Goal: Task Accomplishment & Management: Manage account settings

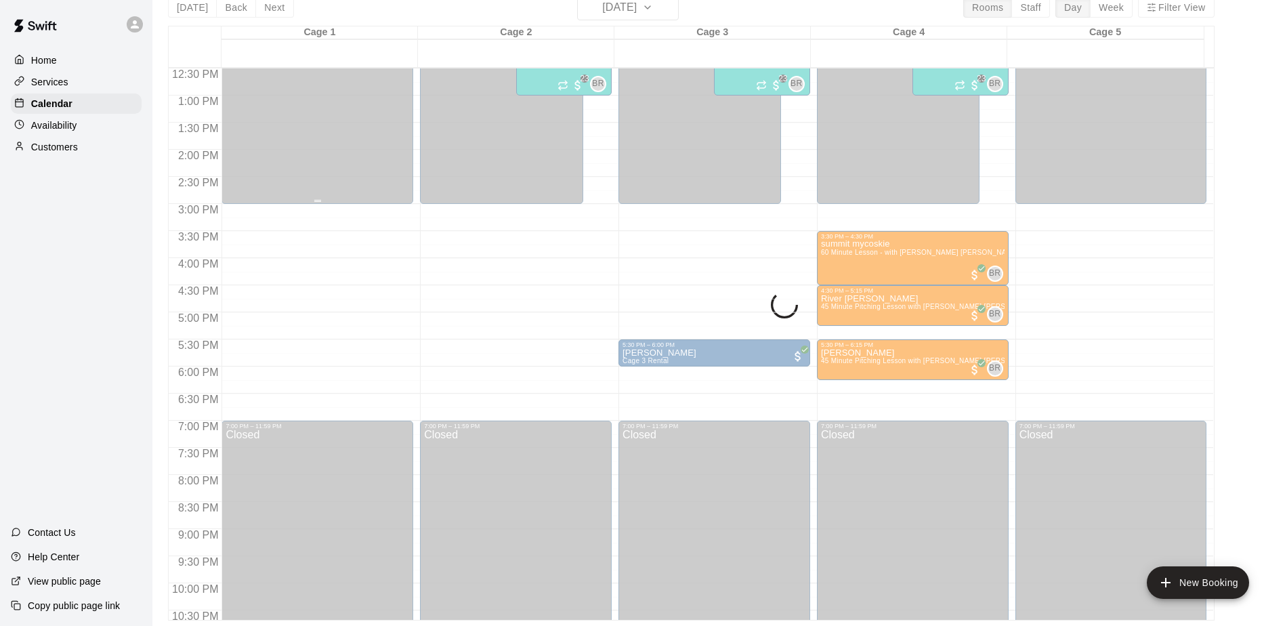
scroll to position [610, 0]
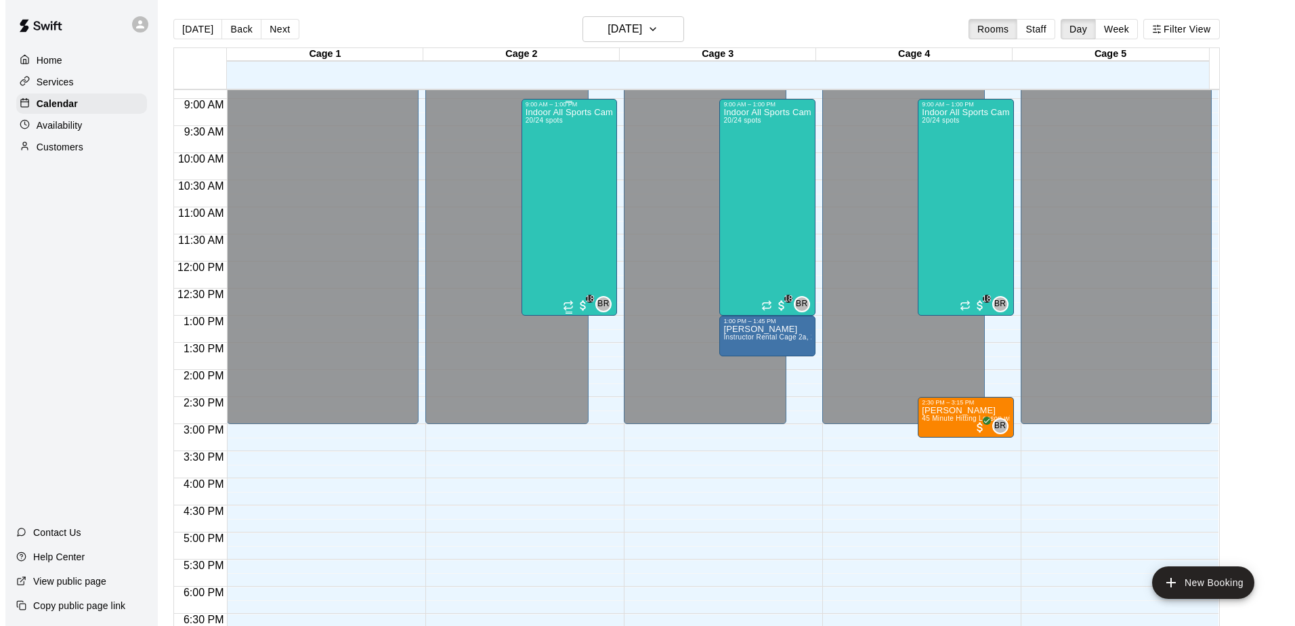
scroll to position [478, 0]
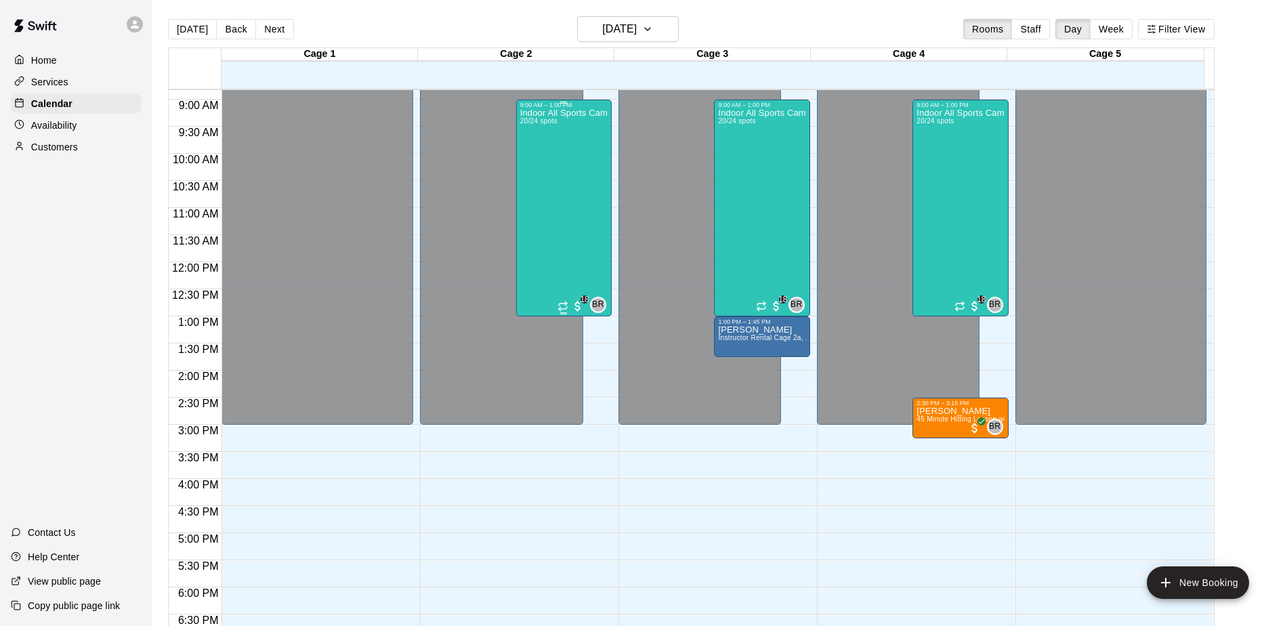
click at [566, 203] on div "Indoor All Sports Camp- Summer (8/11-8/15) 20/24 spots" at bounding box center [563, 421] width 87 height 626
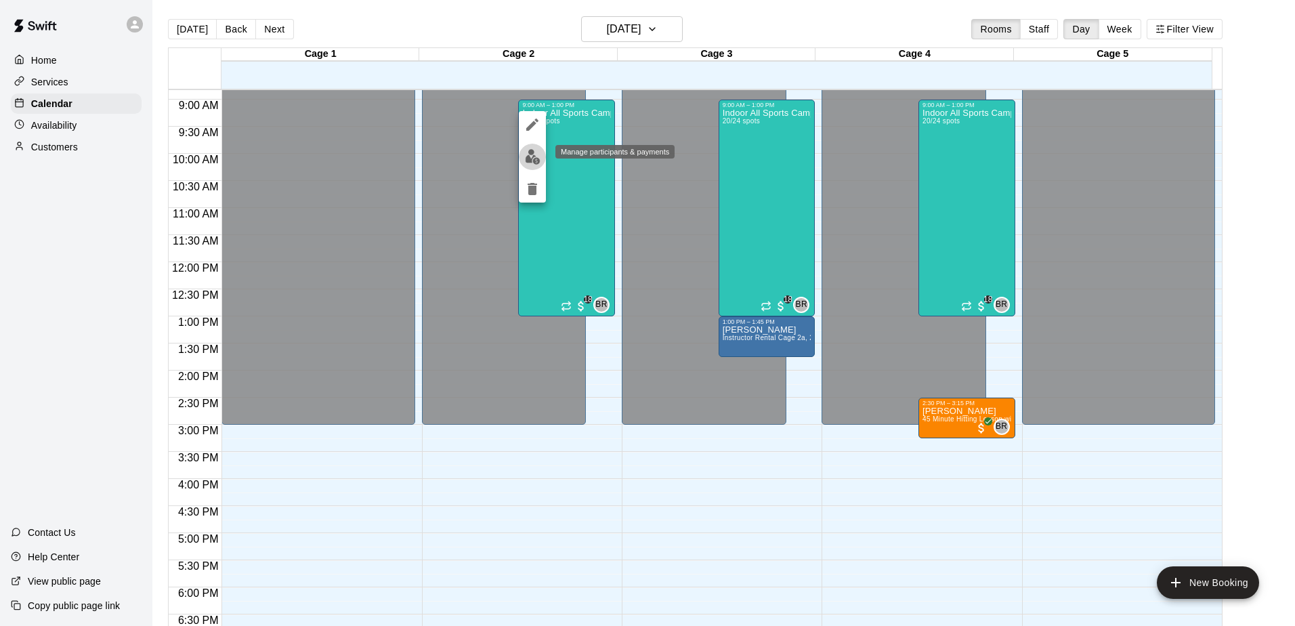
click at [530, 152] on img "edit" at bounding box center [533, 157] width 16 height 16
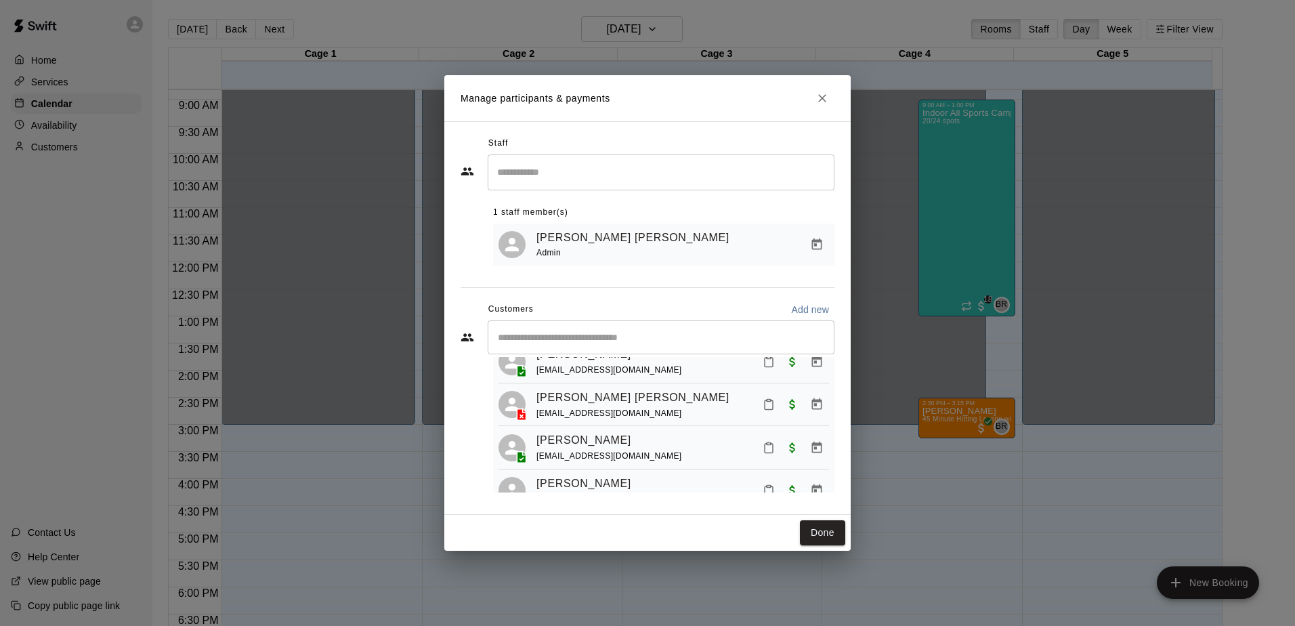
scroll to position [68, 0]
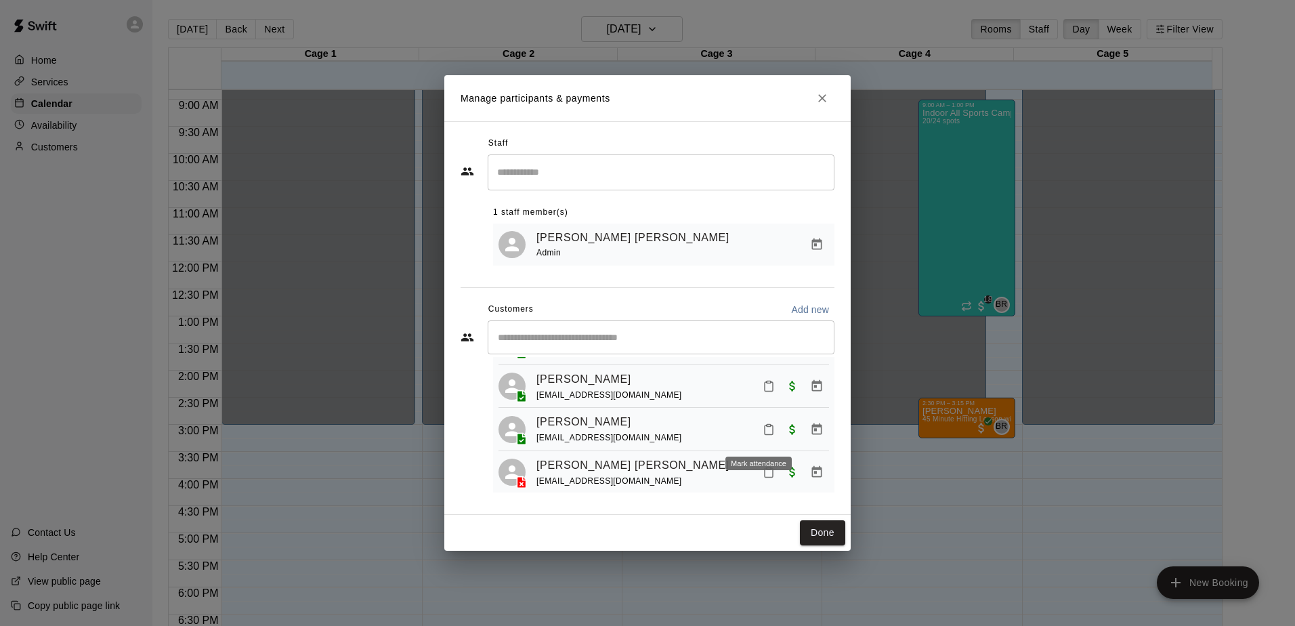
click at [763, 433] on icon "Mark attendance" at bounding box center [769, 429] width 12 height 12
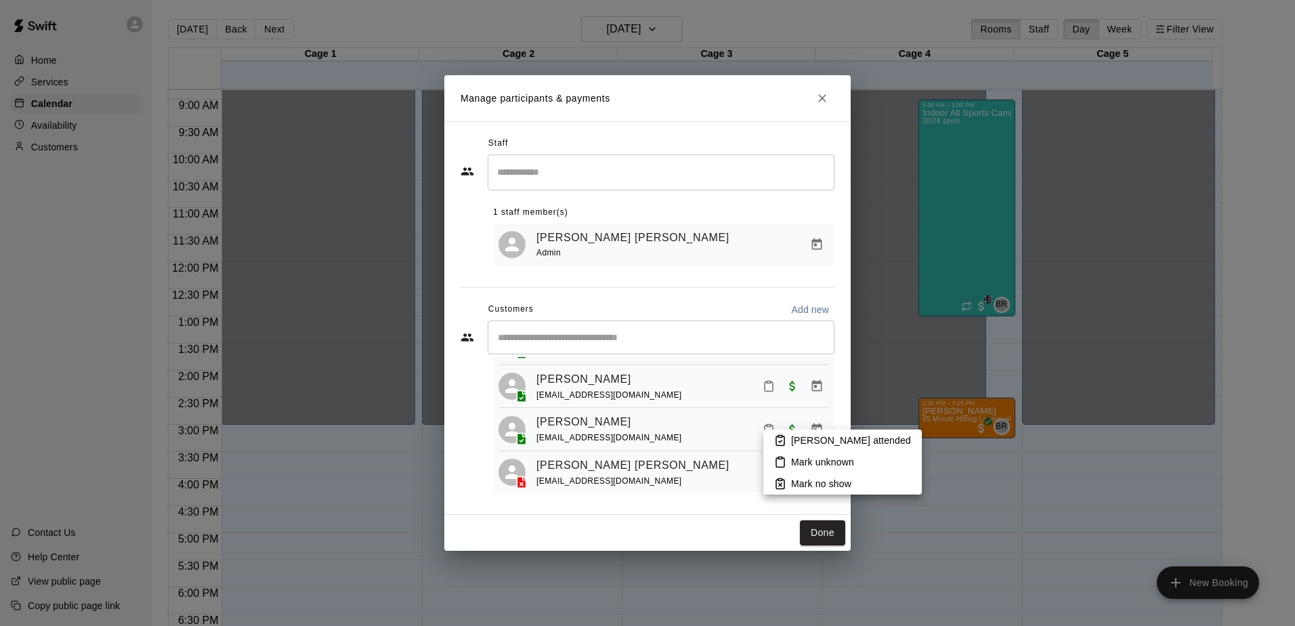
click at [821, 442] on p "[PERSON_NAME] attended" at bounding box center [851, 440] width 120 height 14
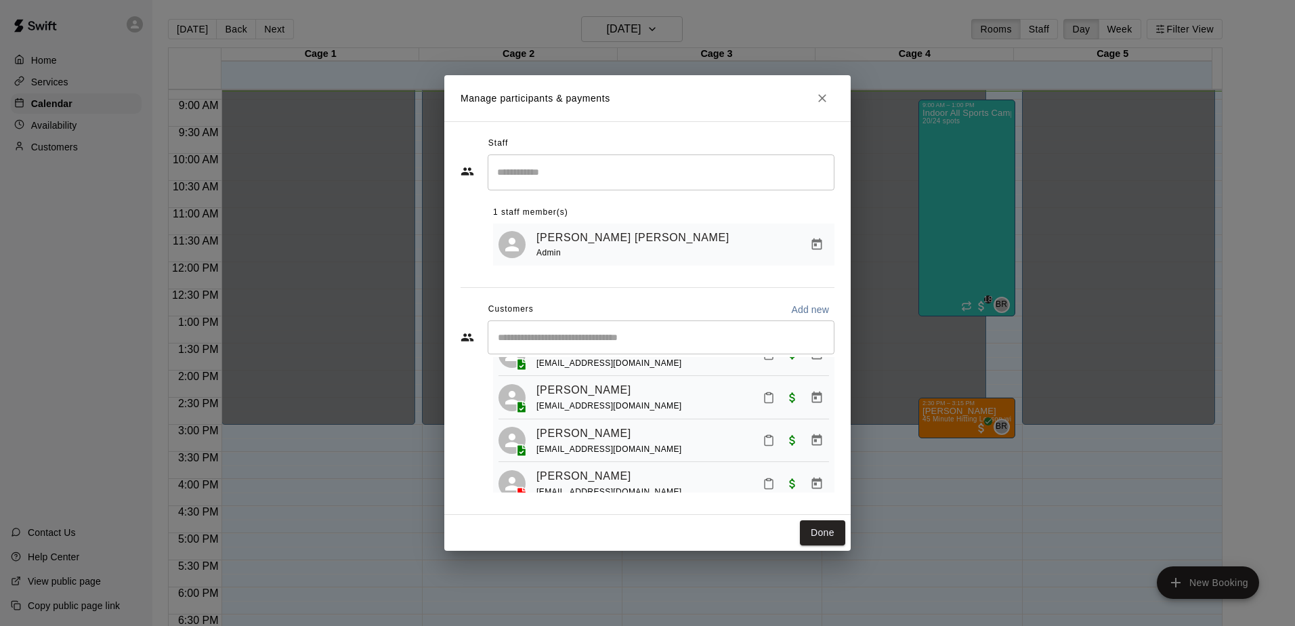
scroll to position [271, 0]
click at [763, 404] on icon "Mark attendance" at bounding box center [769, 398] width 12 height 12
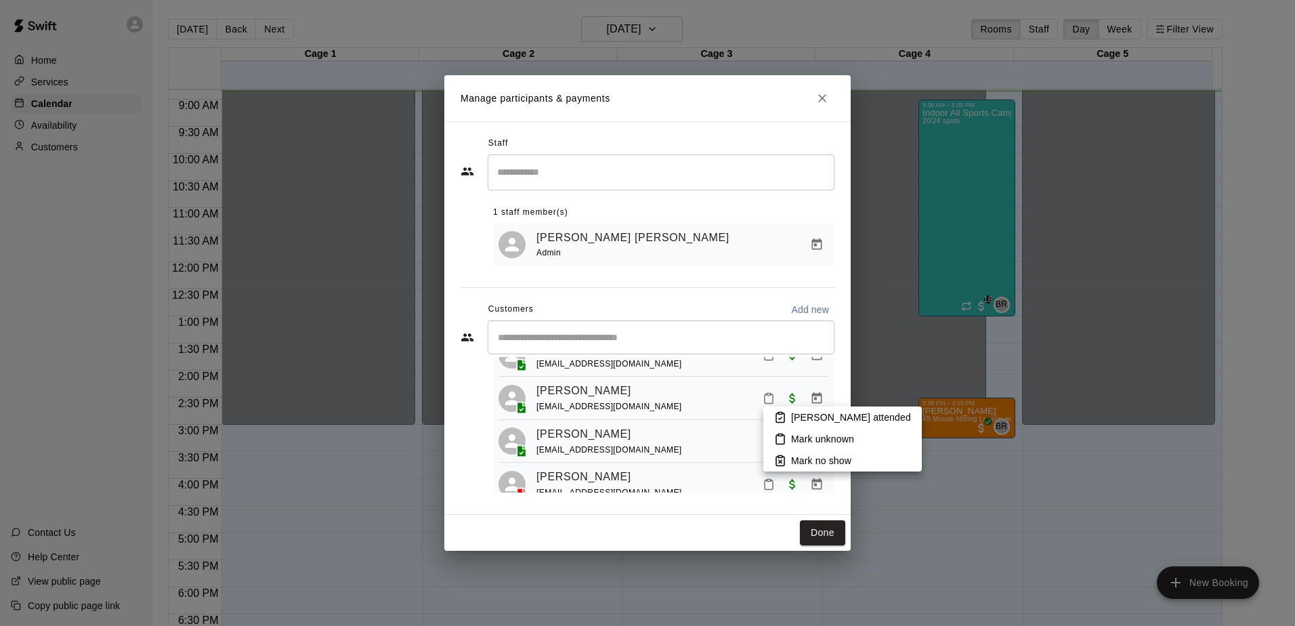
click at [824, 411] on p "[PERSON_NAME] attended" at bounding box center [851, 417] width 120 height 14
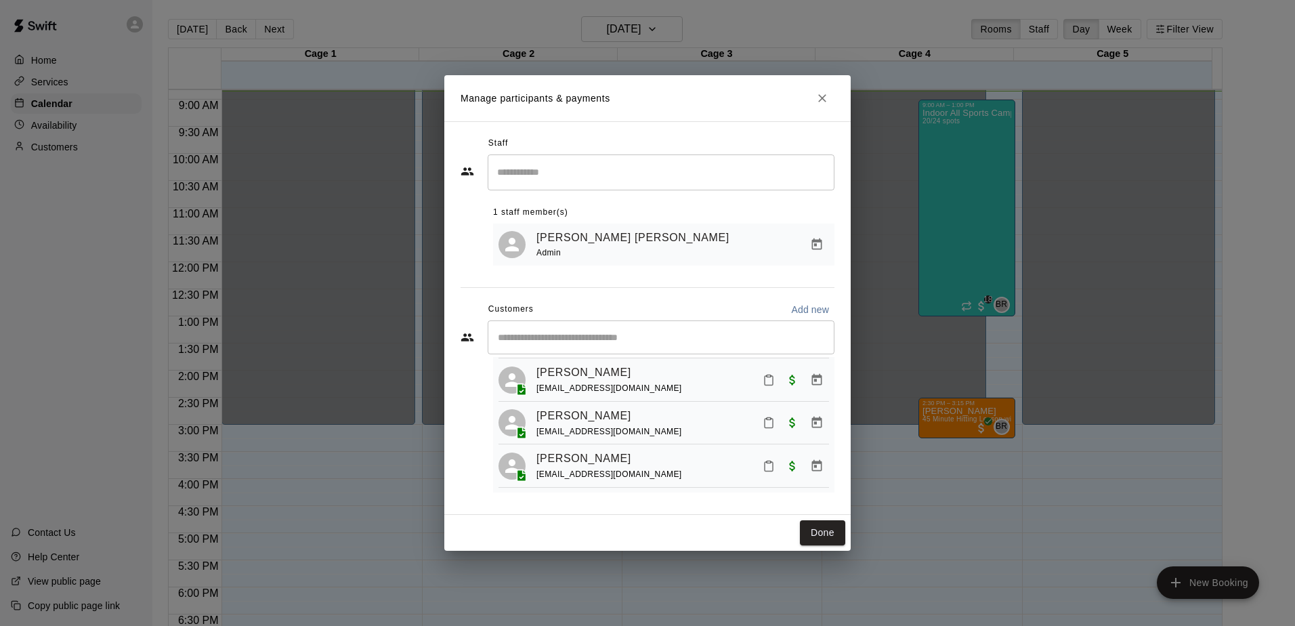
scroll to position [610, 0]
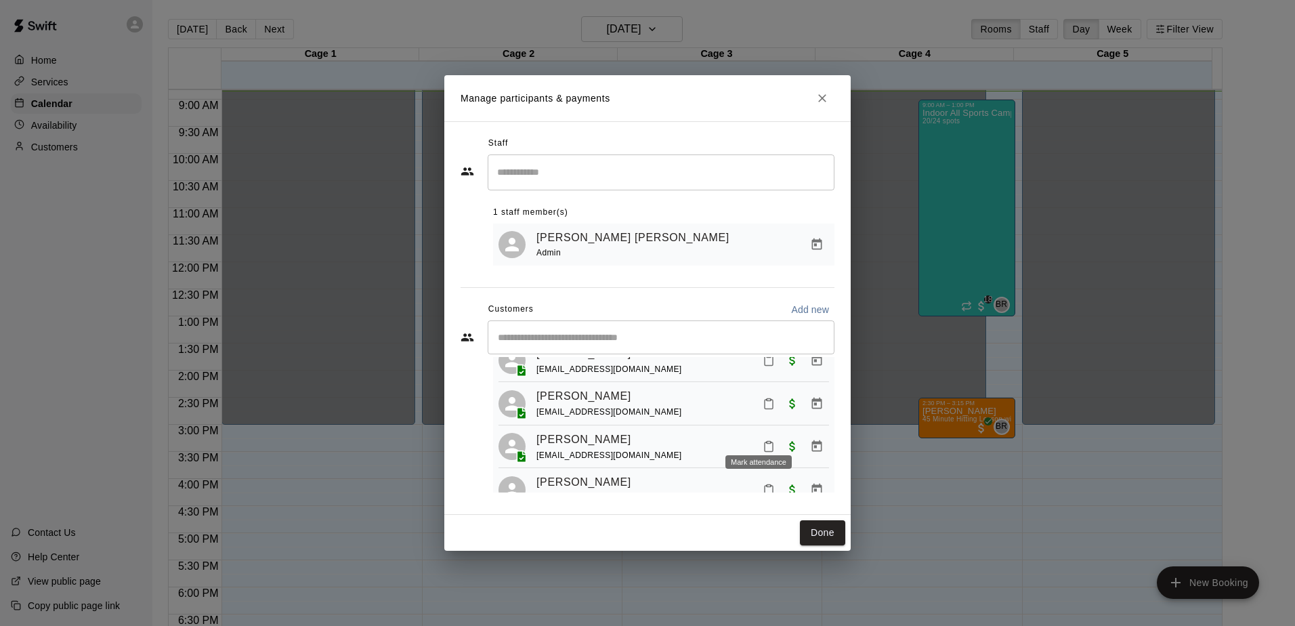
click at [765, 409] on icon "Mark attendance" at bounding box center [769, 404] width 8 height 9
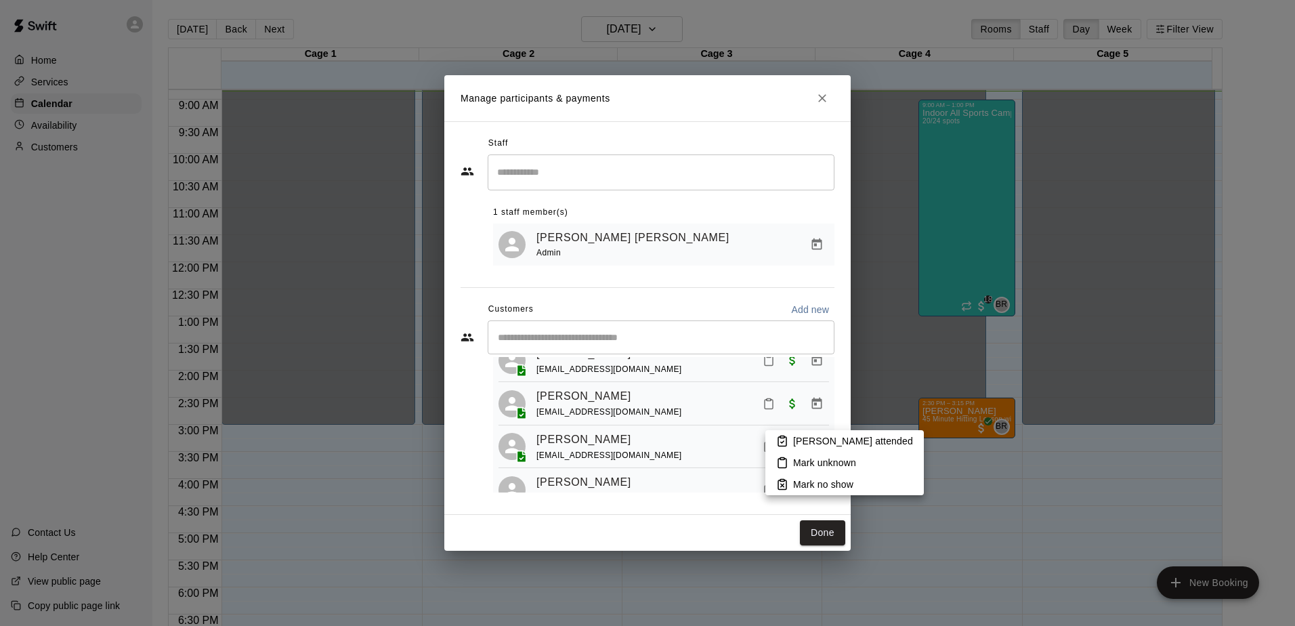
click at [847, 444] on p "[PERSON_NAME] attended" at bounding box center [853, 441] width 120 height 14
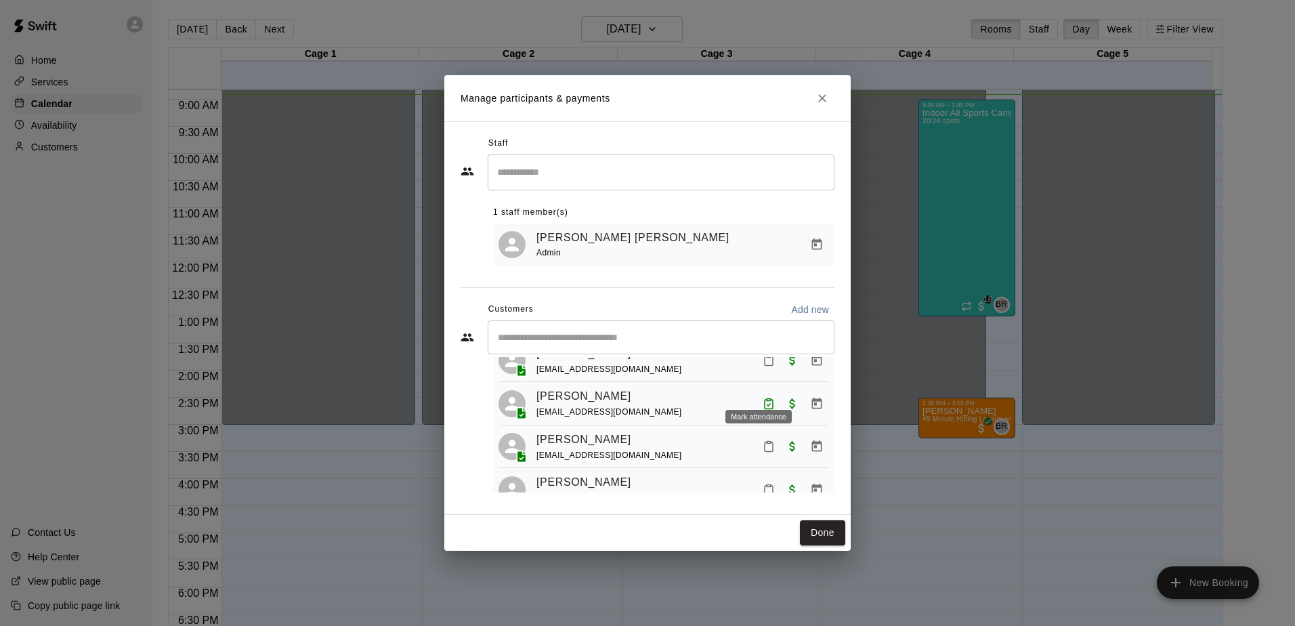
click at [766, 372] on button "Mark attendance" at bounding box center [768, 360] width 23 height 23
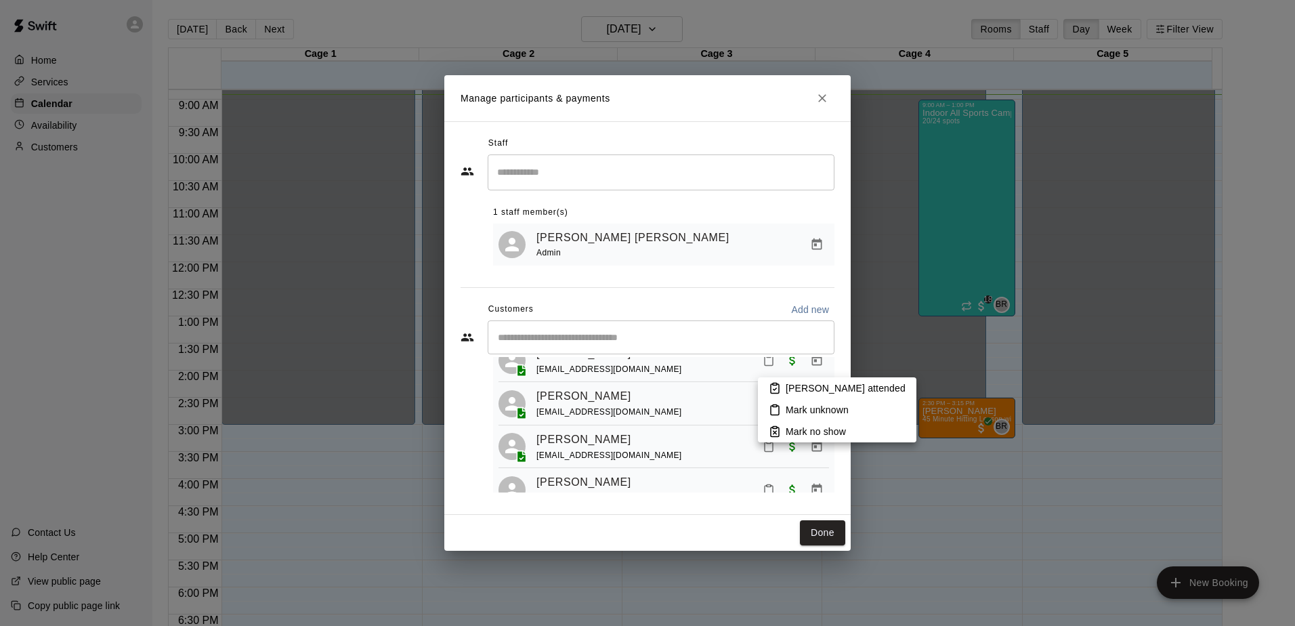
click at [784, 387] on li "[PERSON_NAME] attended" at bounding box center [837, 388] width 158 height 22
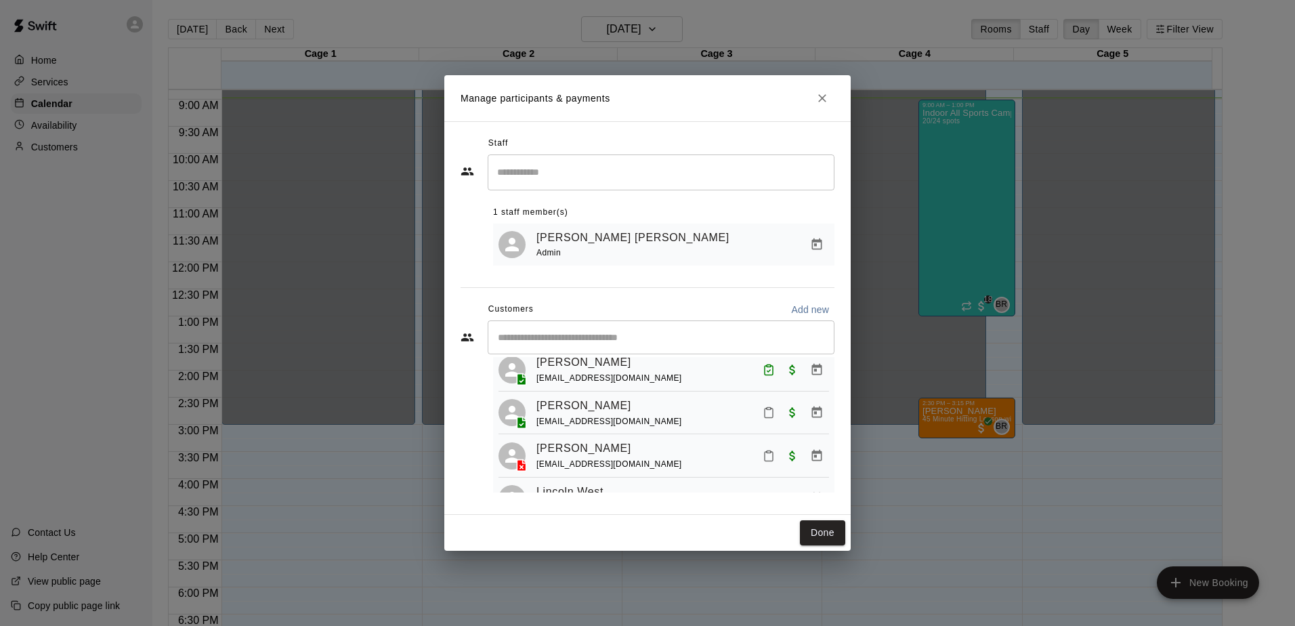
scroll to position [339, 0]
click at [763, 379] on icon "Mark attendance" at bounding box center [769, 373] width 12 height 12
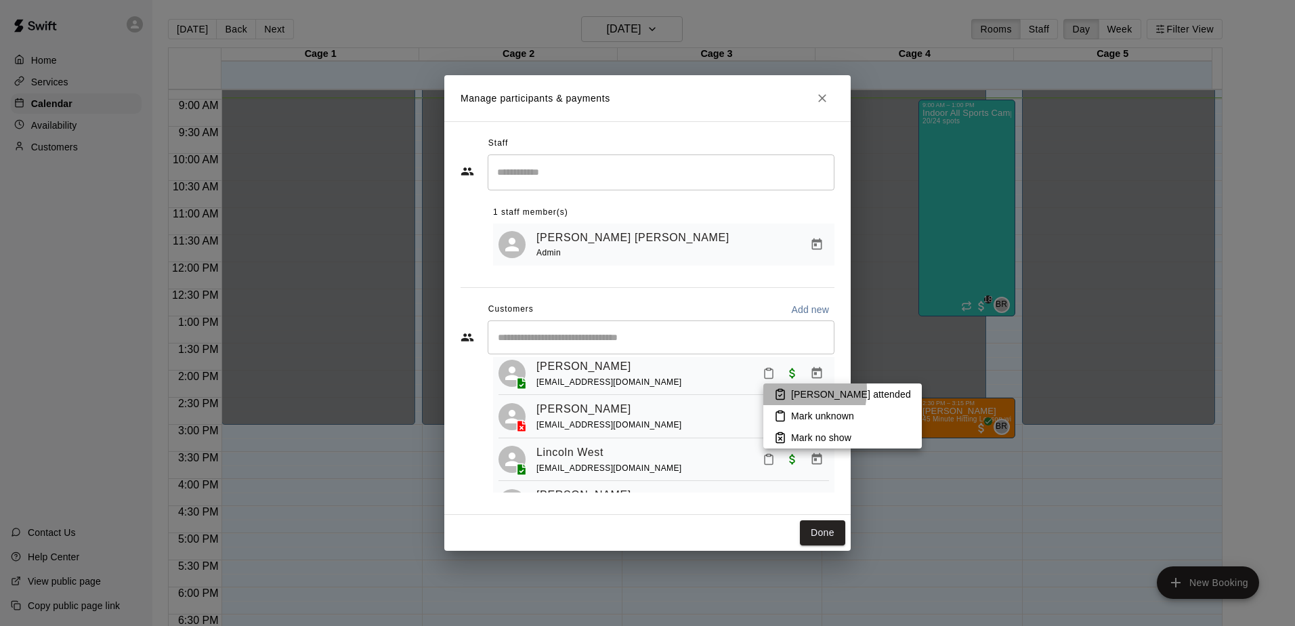
click at [777, 389] on icon at bounding box center [780, 394] width 12 height 12
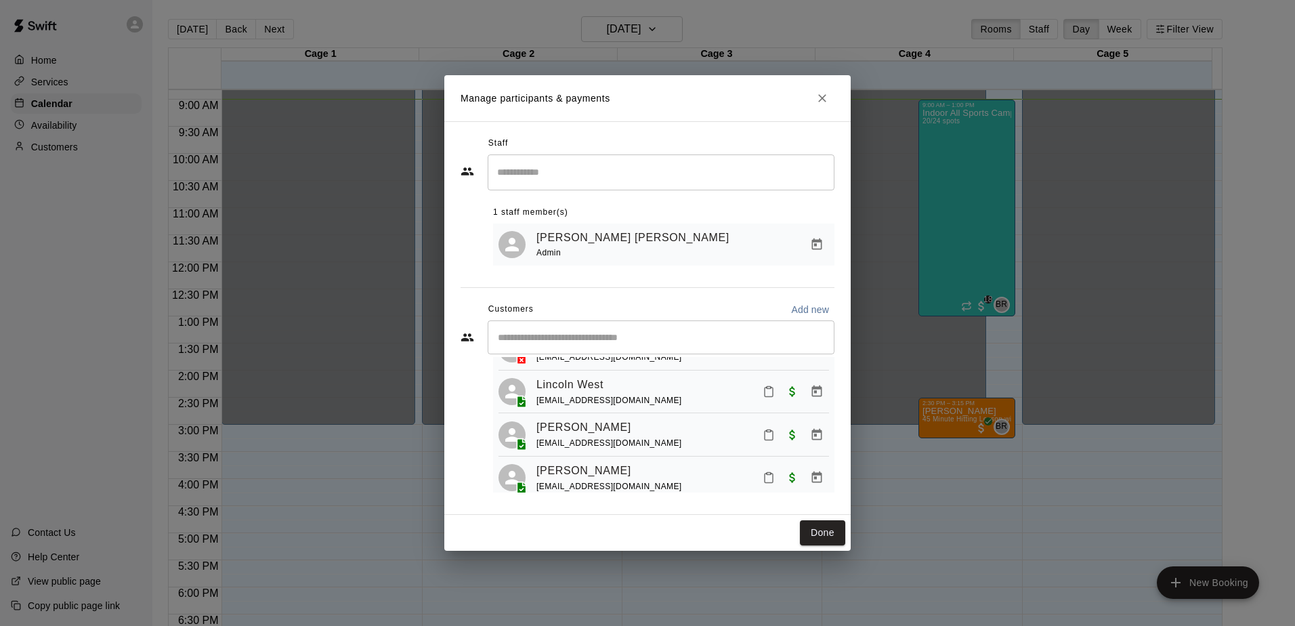
scroll to position [474, 0]
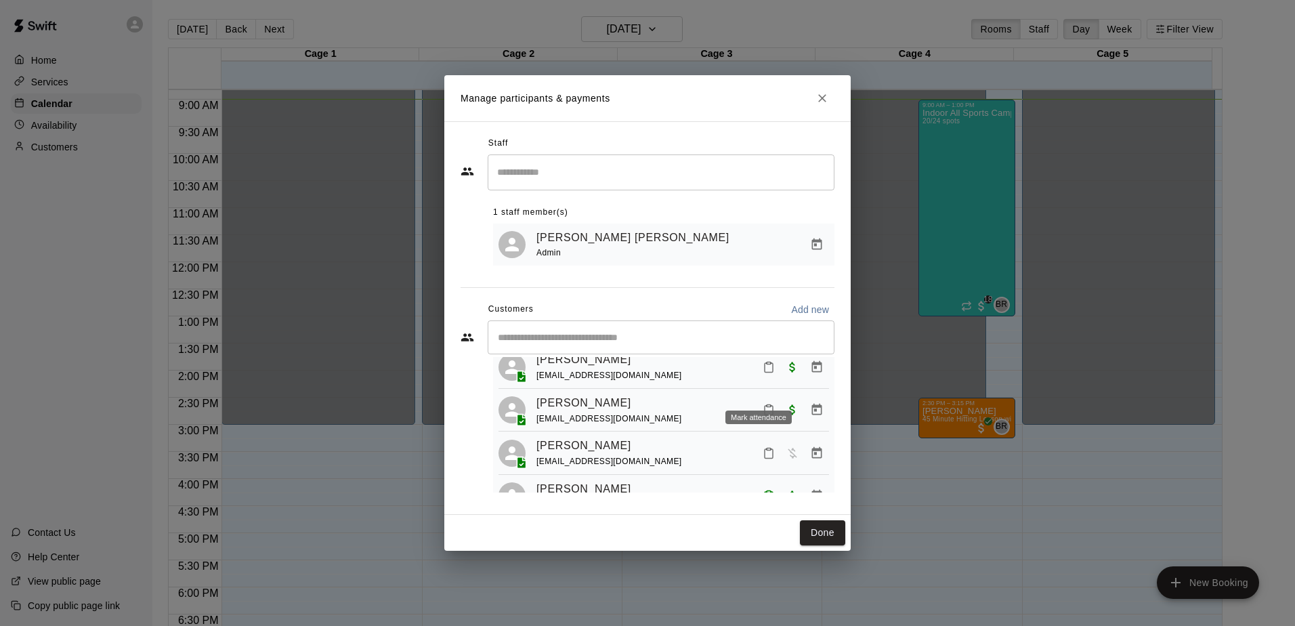
click at [760, 379] on button "Mark attendance" at bounding box center [768, 367] width 23 height 23
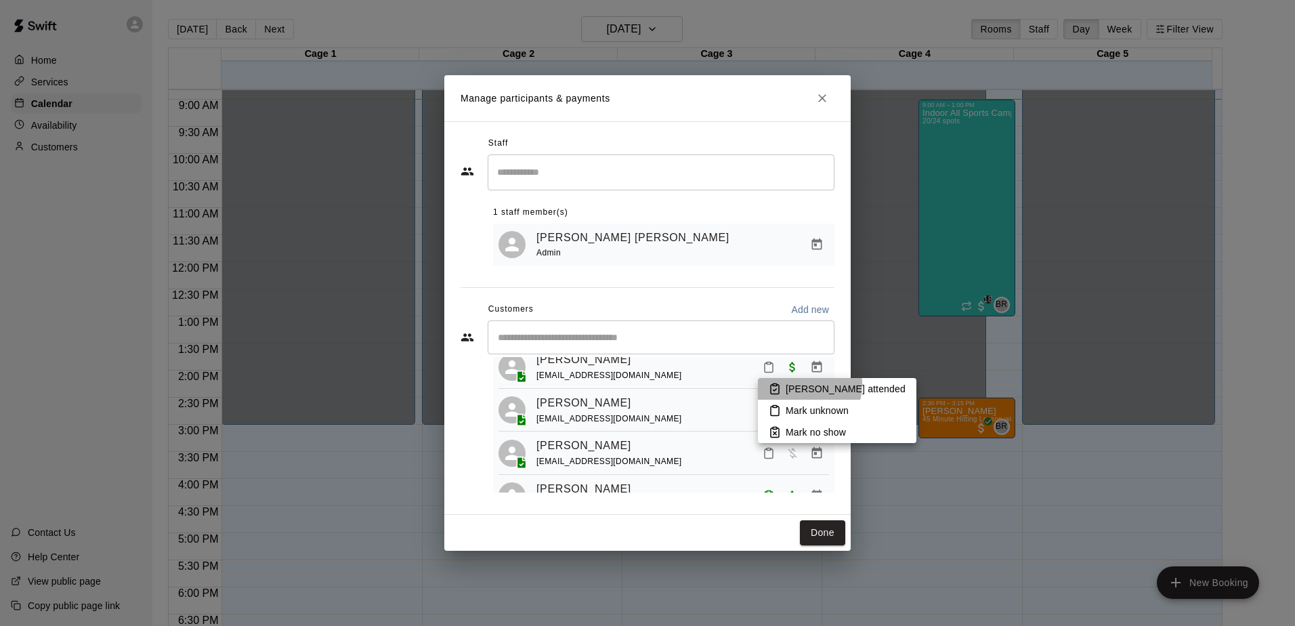
click at [797, 384] on p "[PERSON_NAME] attended" at bounding box center [846, 389] width 120 height 14
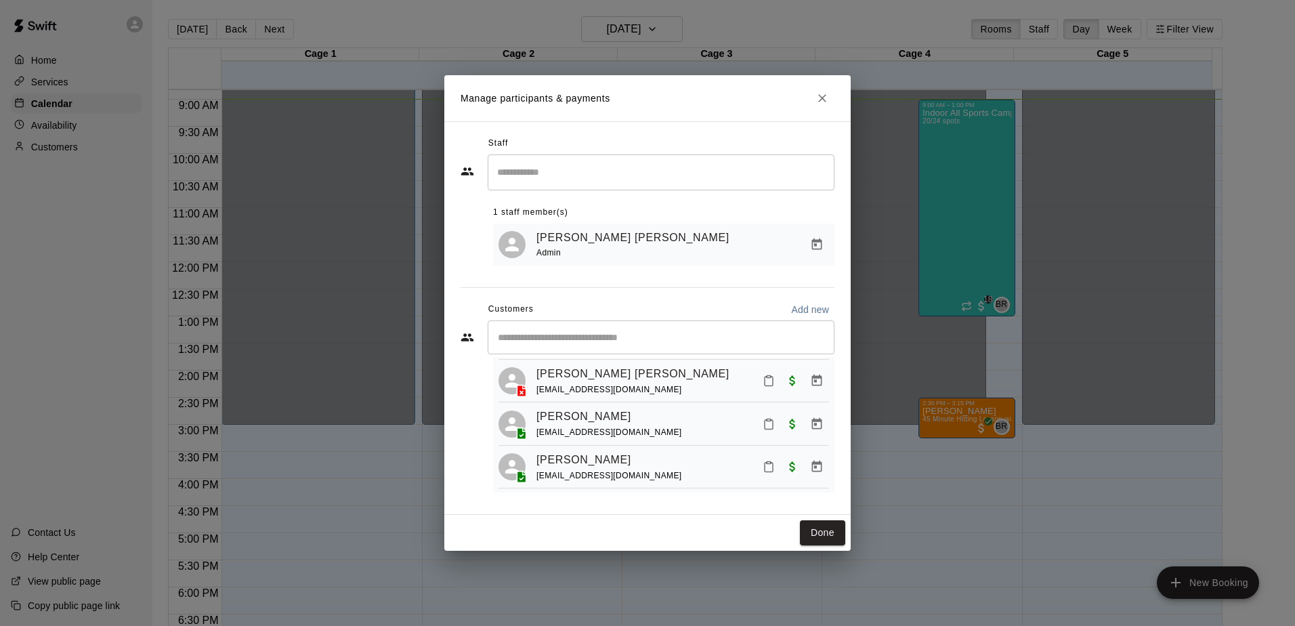
scroll to position [135, 0]
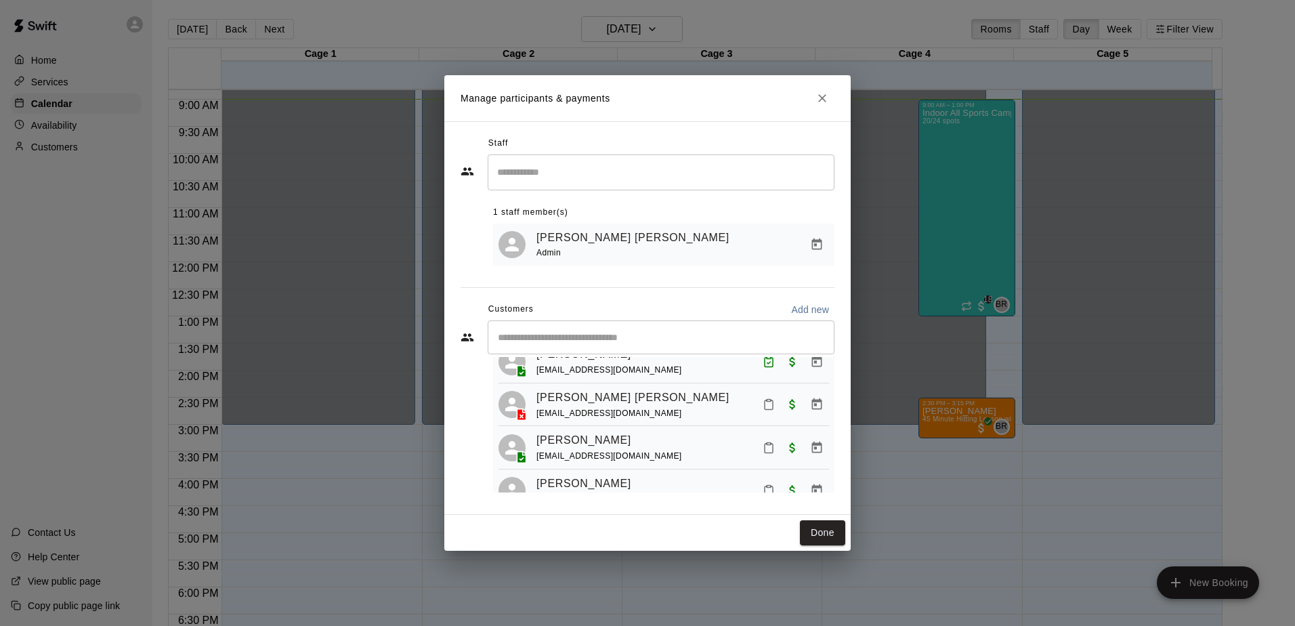
click at [763, 452] on icon "Mark attendance" at bounding box center [769, 448] width 12 height 12
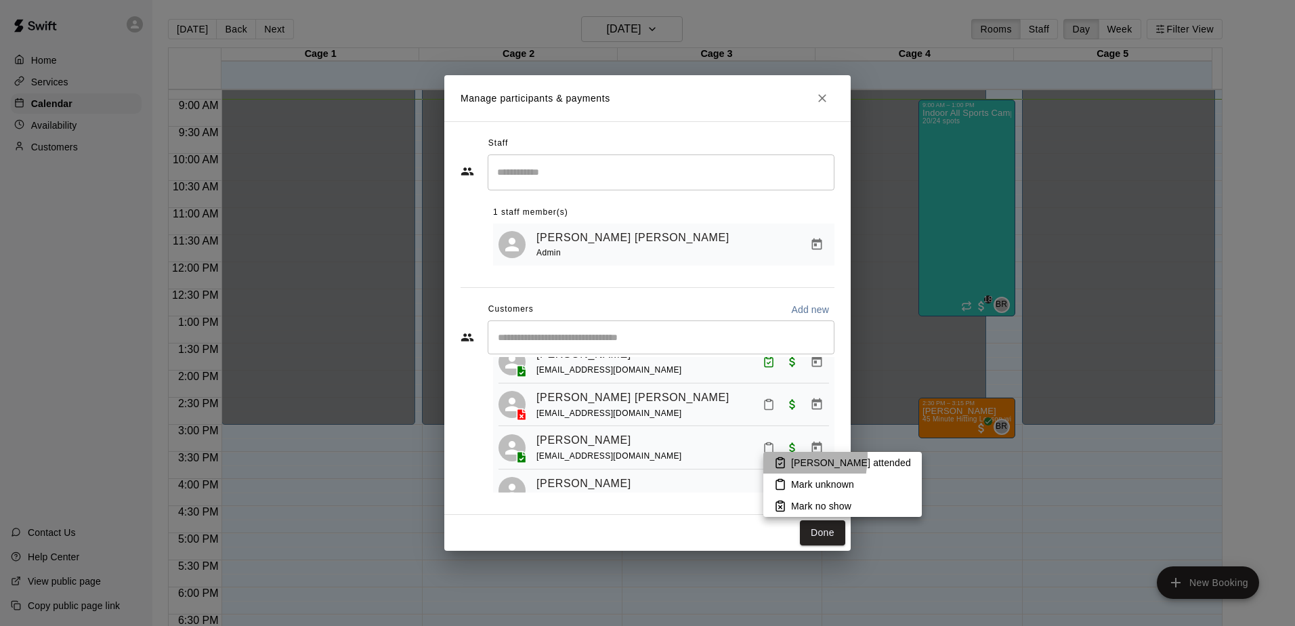
click at [768, 456] on li "[PERSON_NAME] attended" at bounding box center [842, 463] width 158 height 22
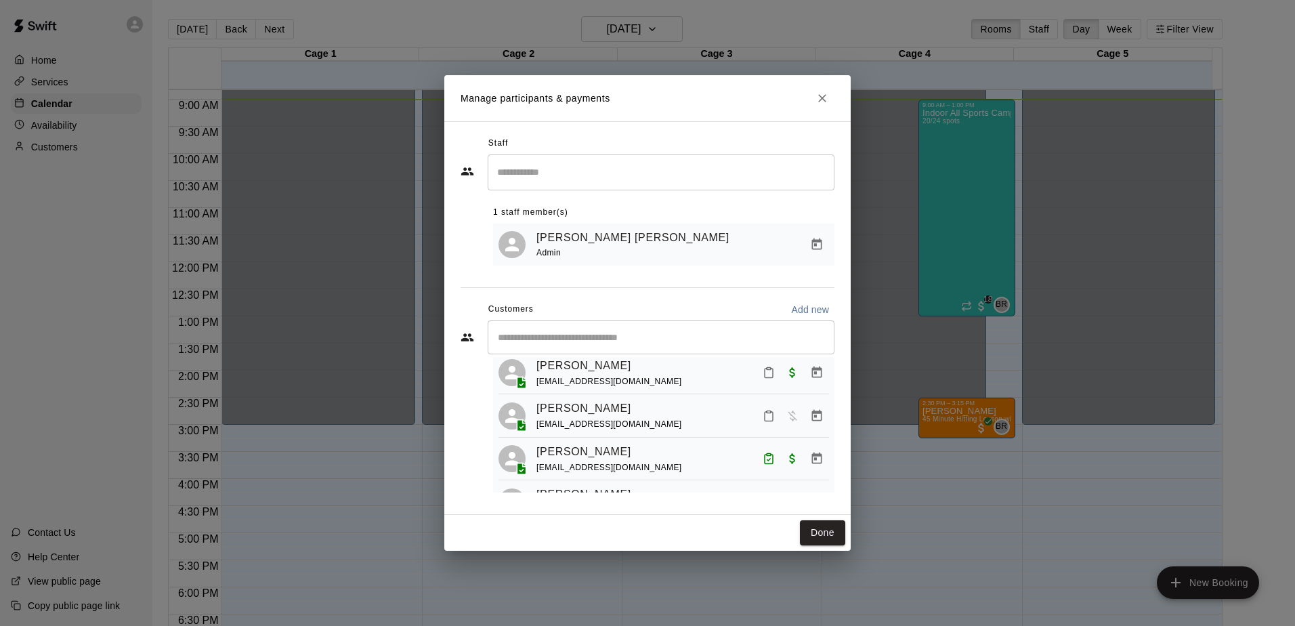
scroll to position [542, 0]
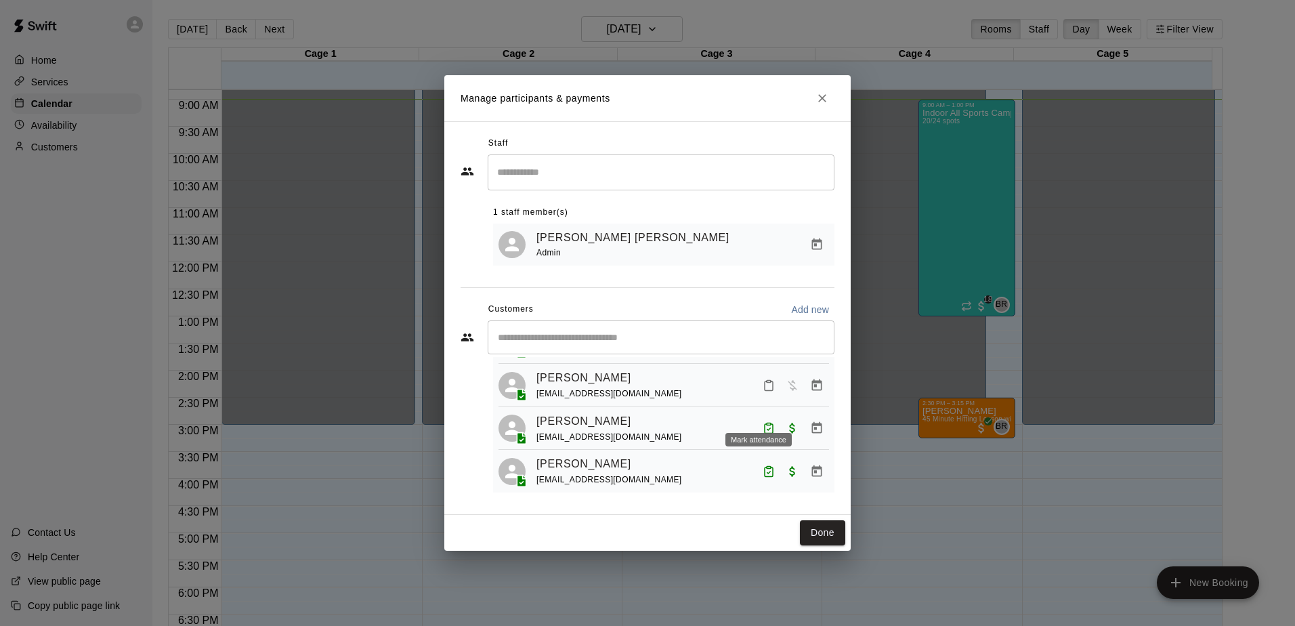
click at [757, 397] on button "Mark attendance" at bounding box center [768, 385] width 23 height 23
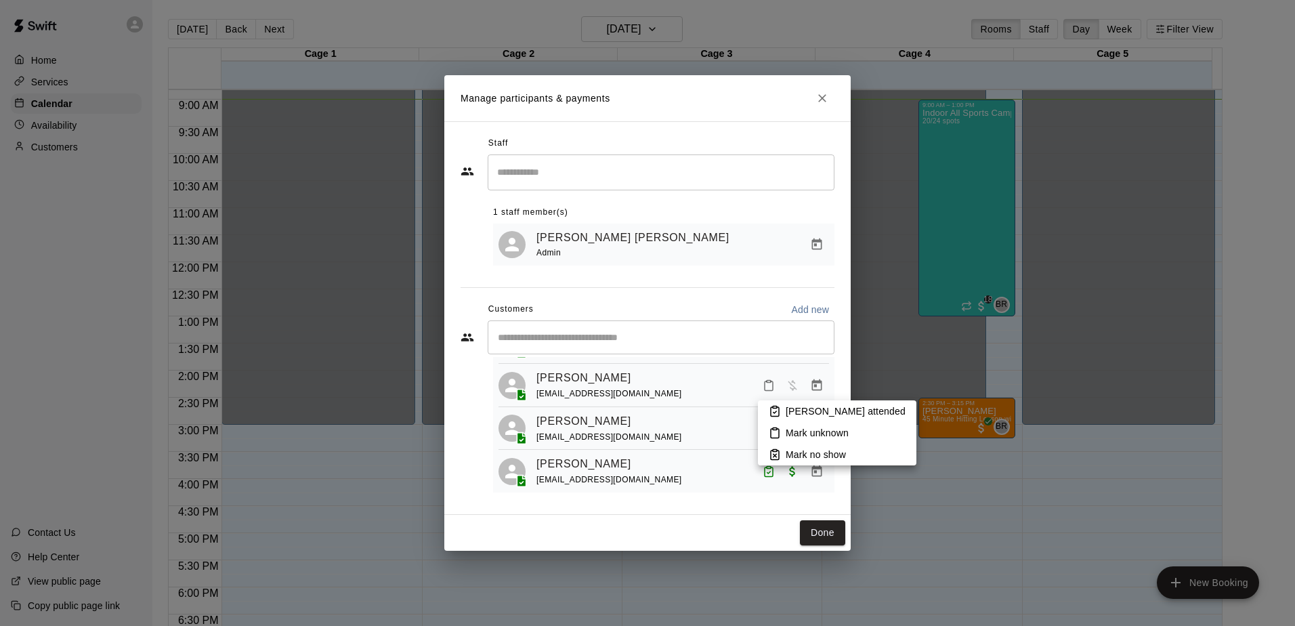
click at [792, 410] on p "[PERSON_NAME] attended" at bounding box center [846, 411] width 120 height 14
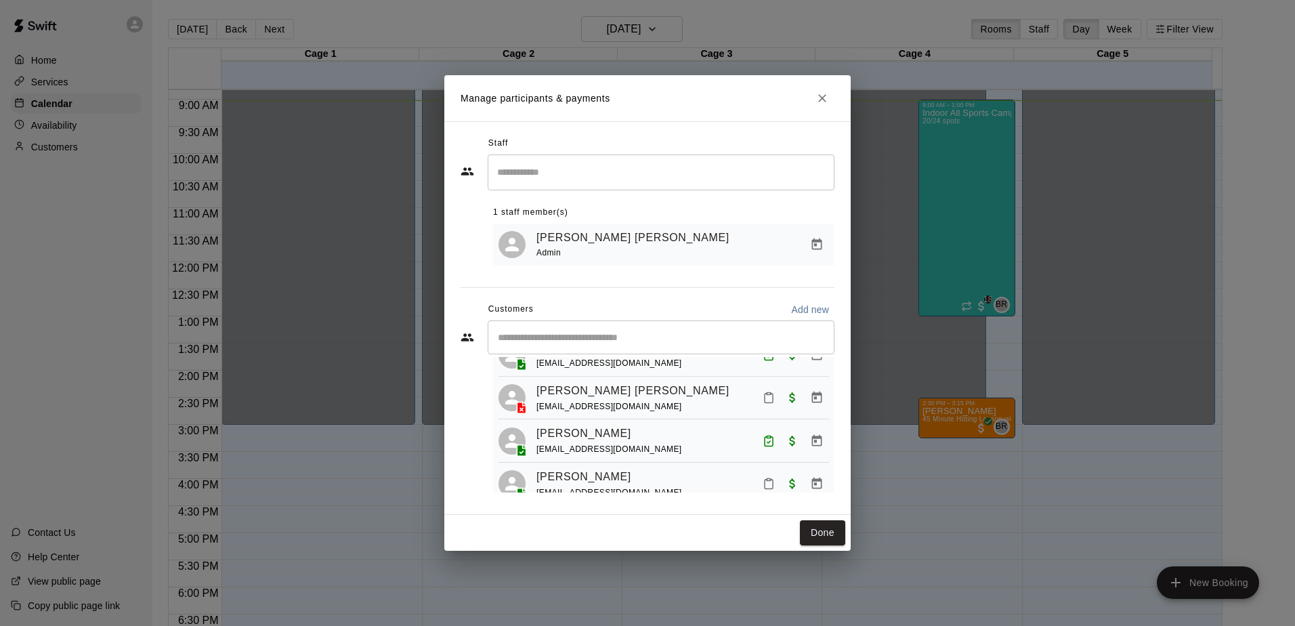
scroll to position [126, 0]
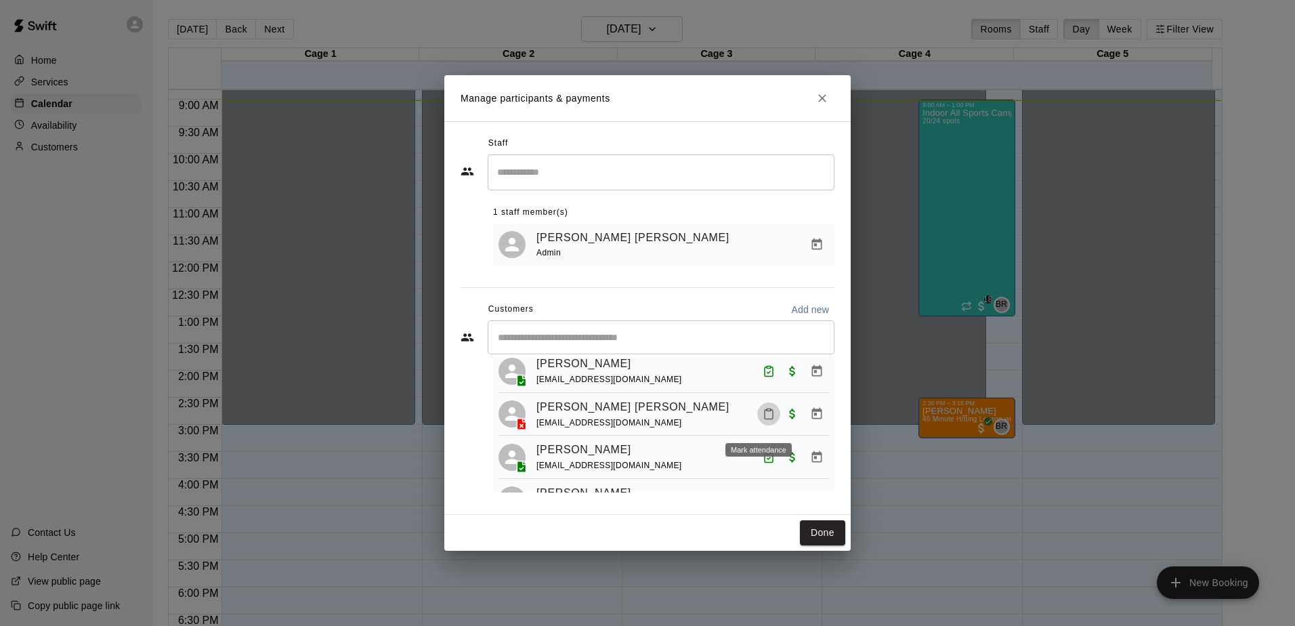
click at [763, 420] on icon "Mark attendance" at bounding box center [769, 414] width 12 height 12
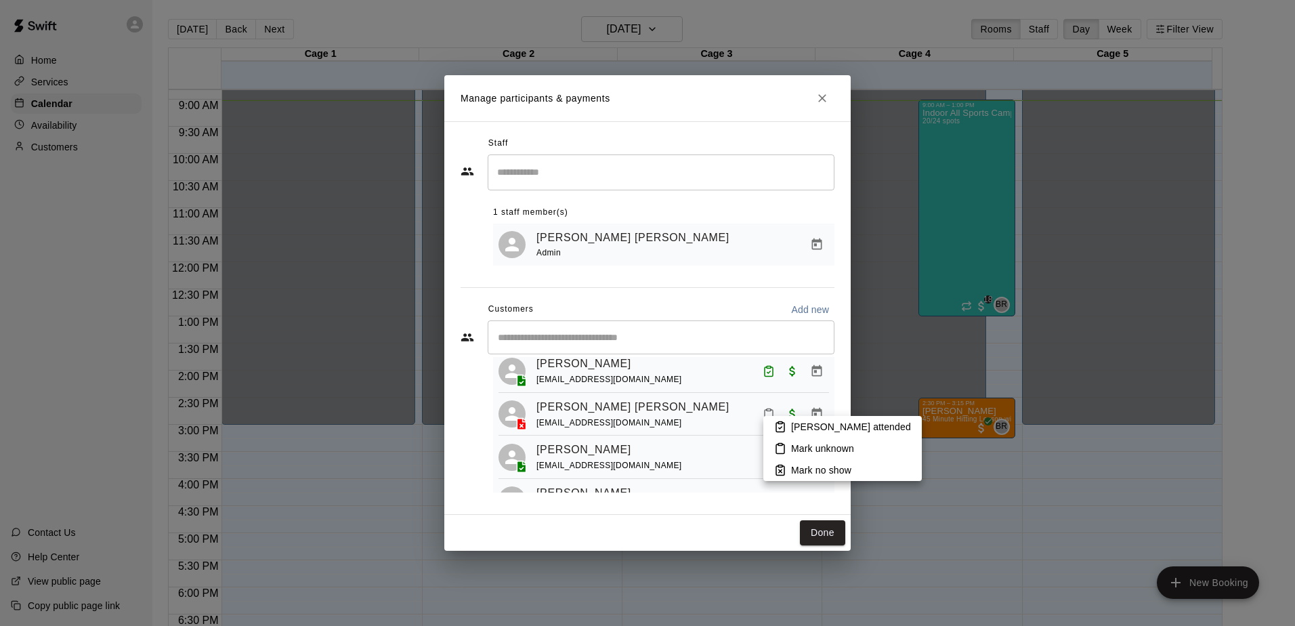
click at [794, 423] on p "[PERSON_NAME] attended" at bounding box center [851, 427] width 120 height 14
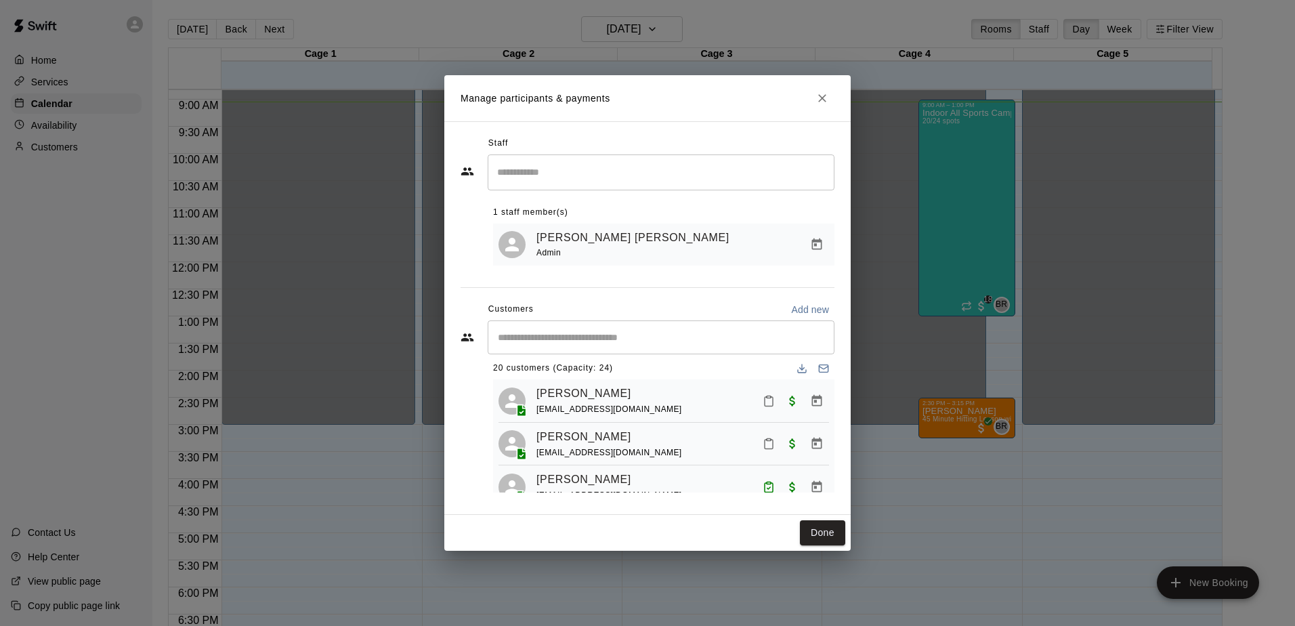
scroll to position [0, 0]
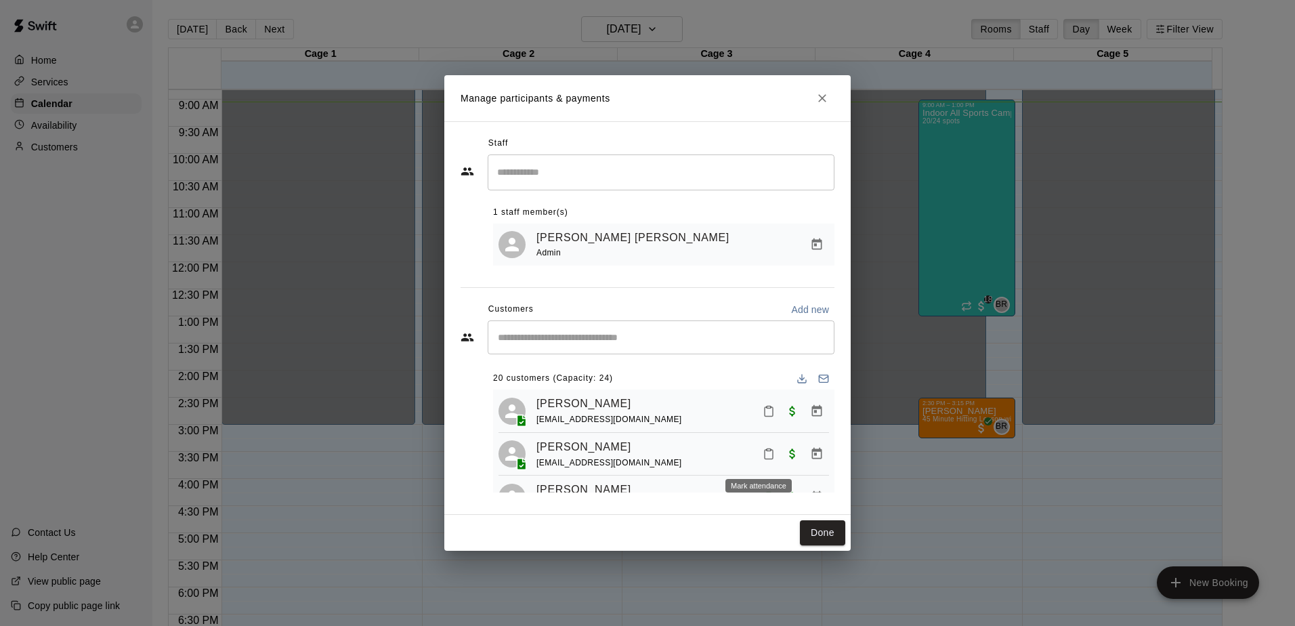
click at [763, 456] on icon "Mark attendance" at bounding box center [769, 454] width 12 height 12
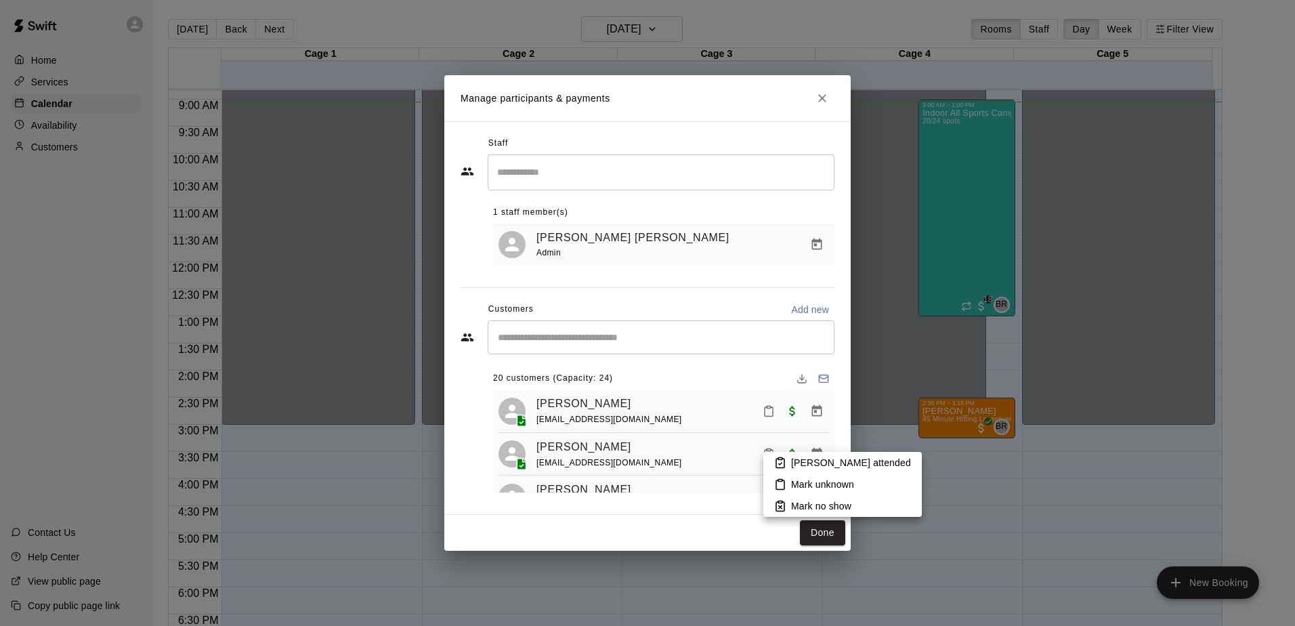
click at [780, 458] on rect at bounding box center [780, 459] width 4 height 2
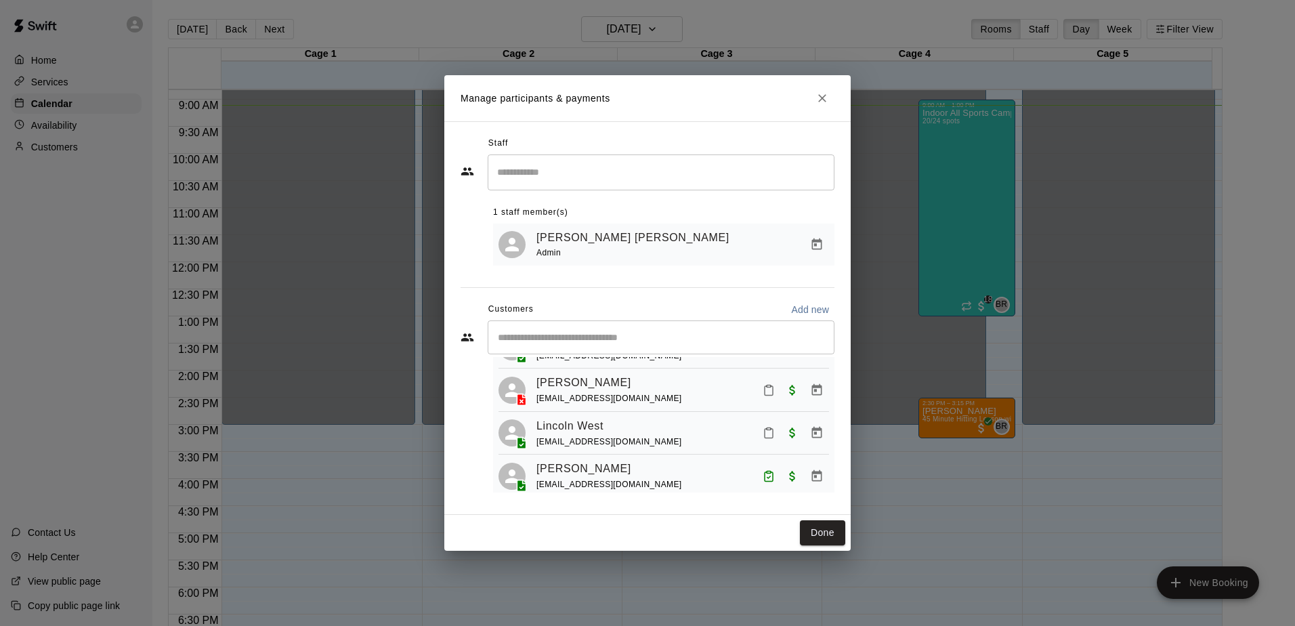
scroll to position [397, 0]
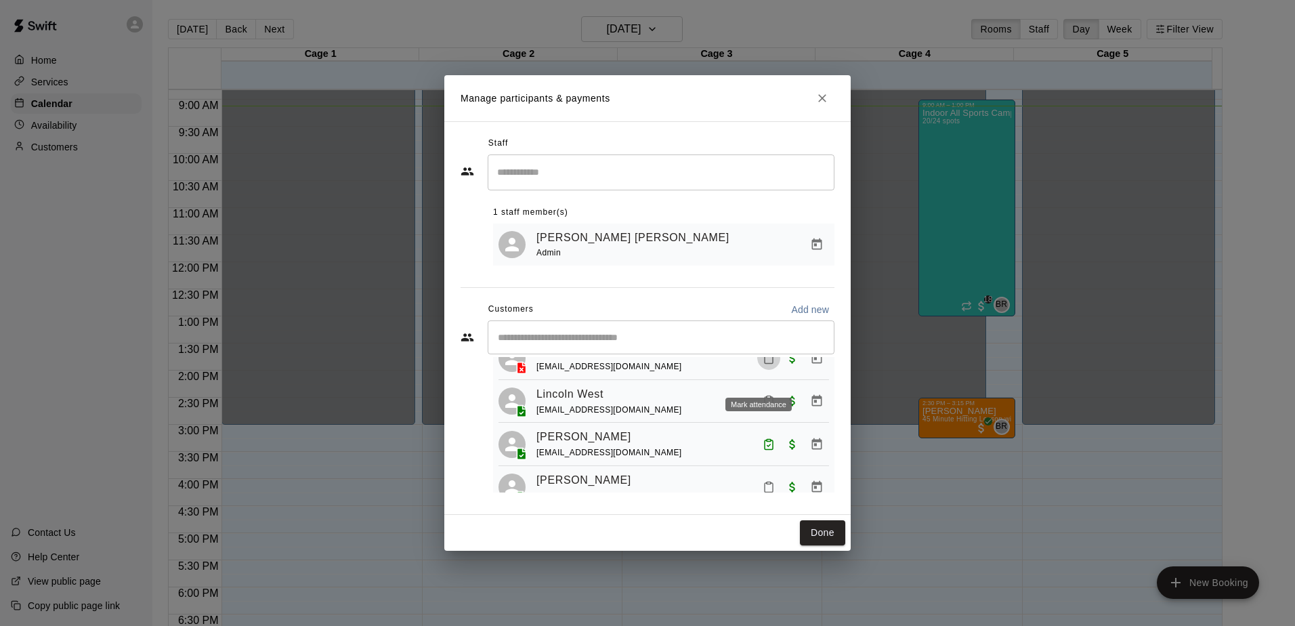
click at [763, 364] on icon "Mark attendance" at bounding box center [769, 358] width 12 height 12
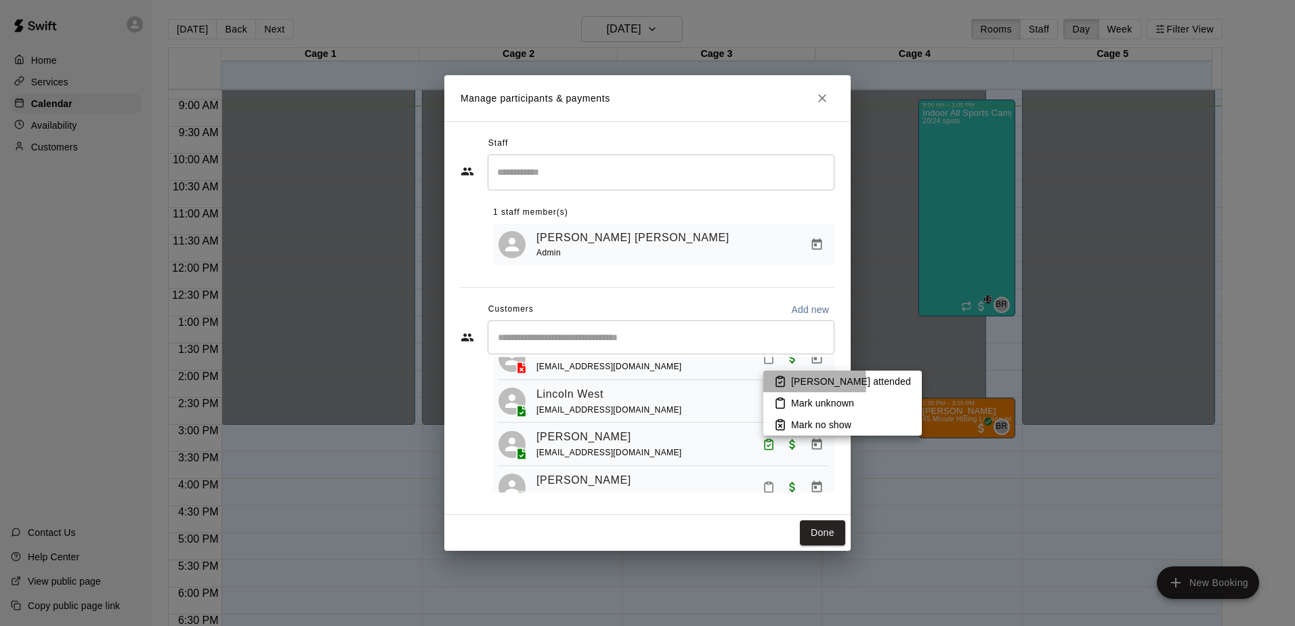
click at [764, 382] on li "[PERSON_NAME] attended" at bounding box center [842, 382] width 158 height 22
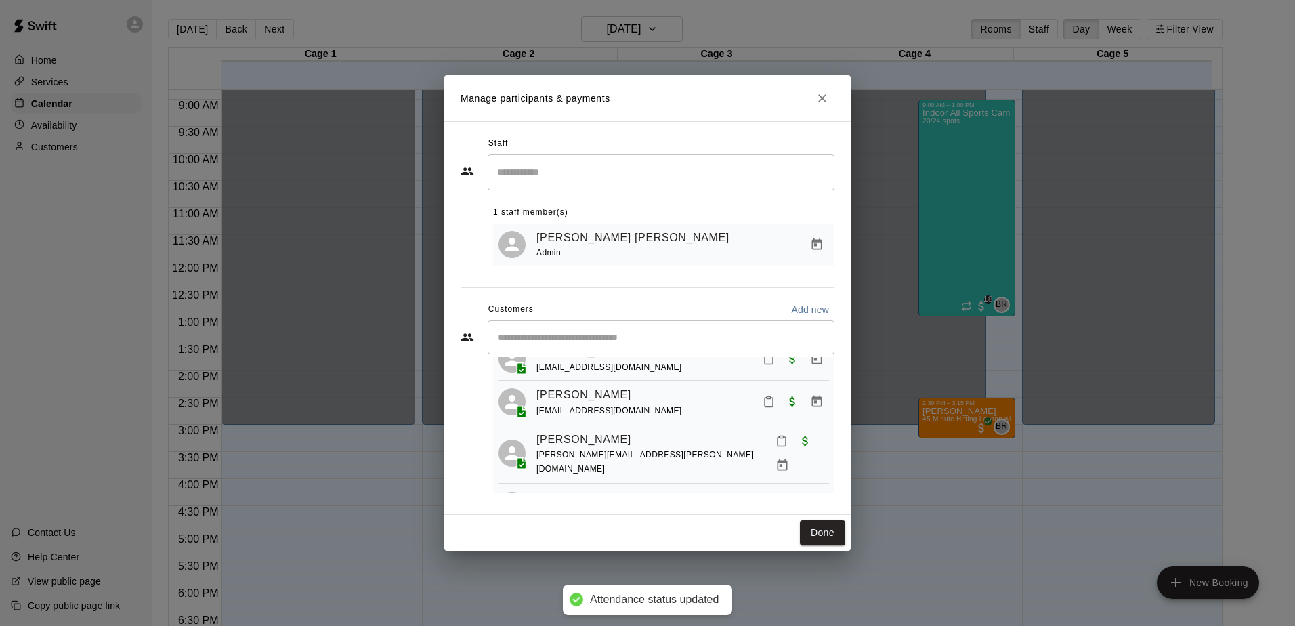
scroll to position [803, 0]
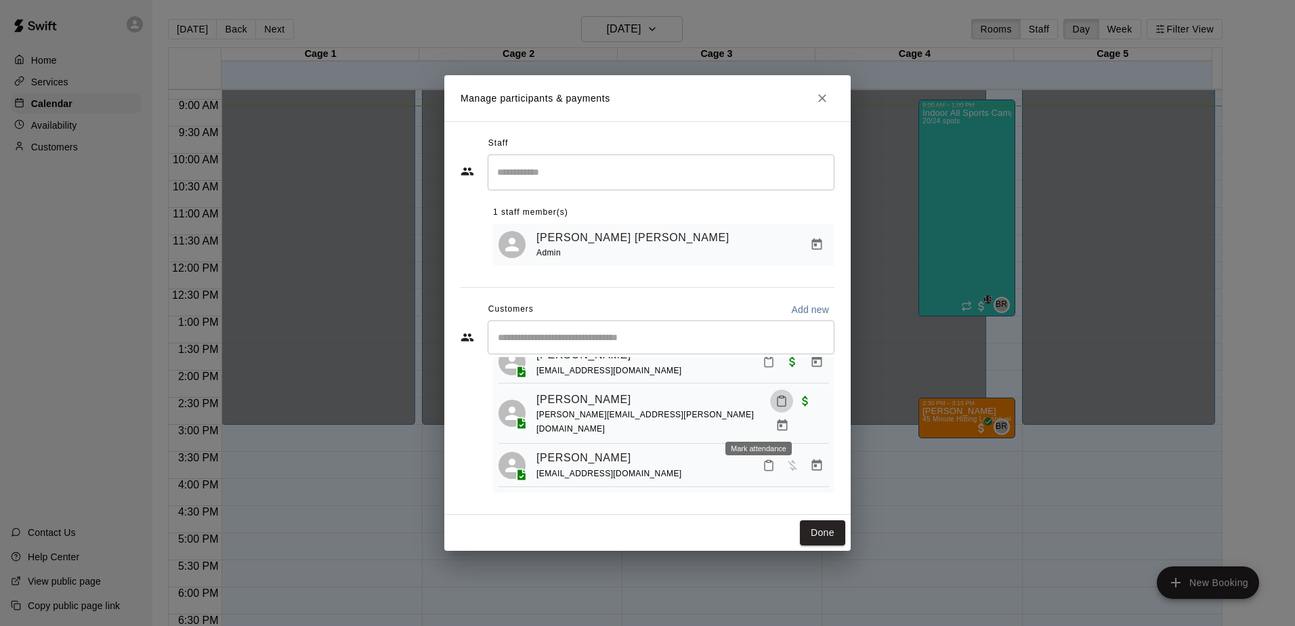
click at [770, 413] on button "Mark attendance" at bounding box center [781, 400] width 23 height 23
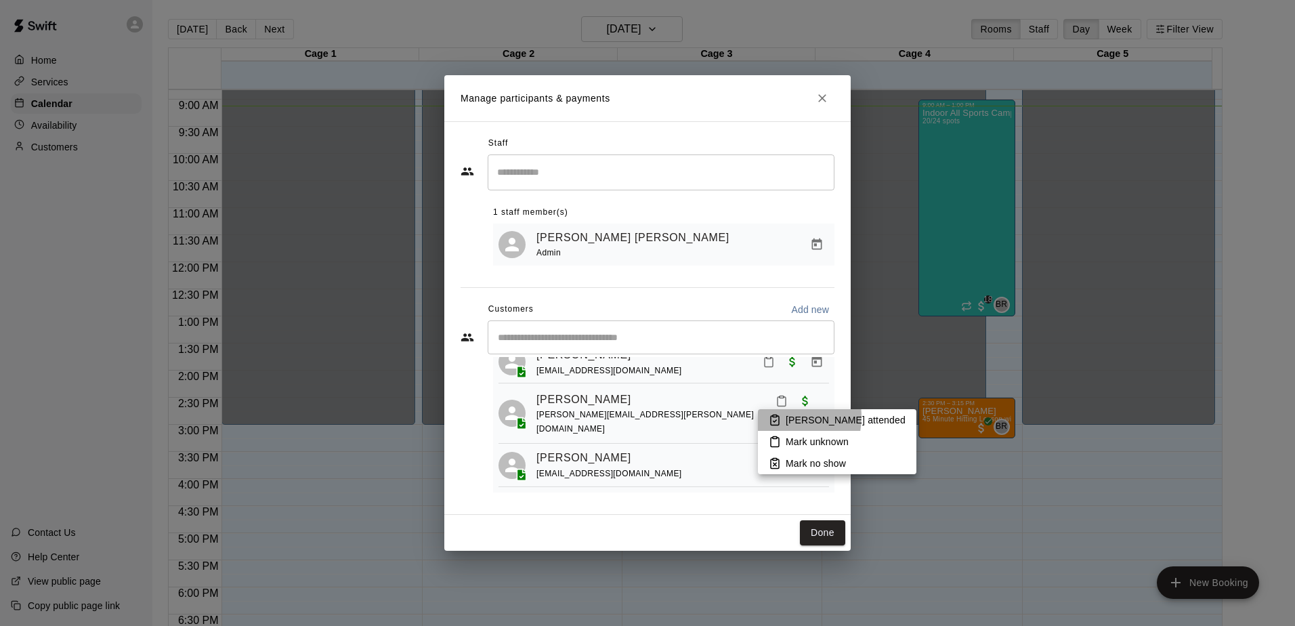
click at [776, 417] on rect at bounding box center [775, 416] width 4 height 2
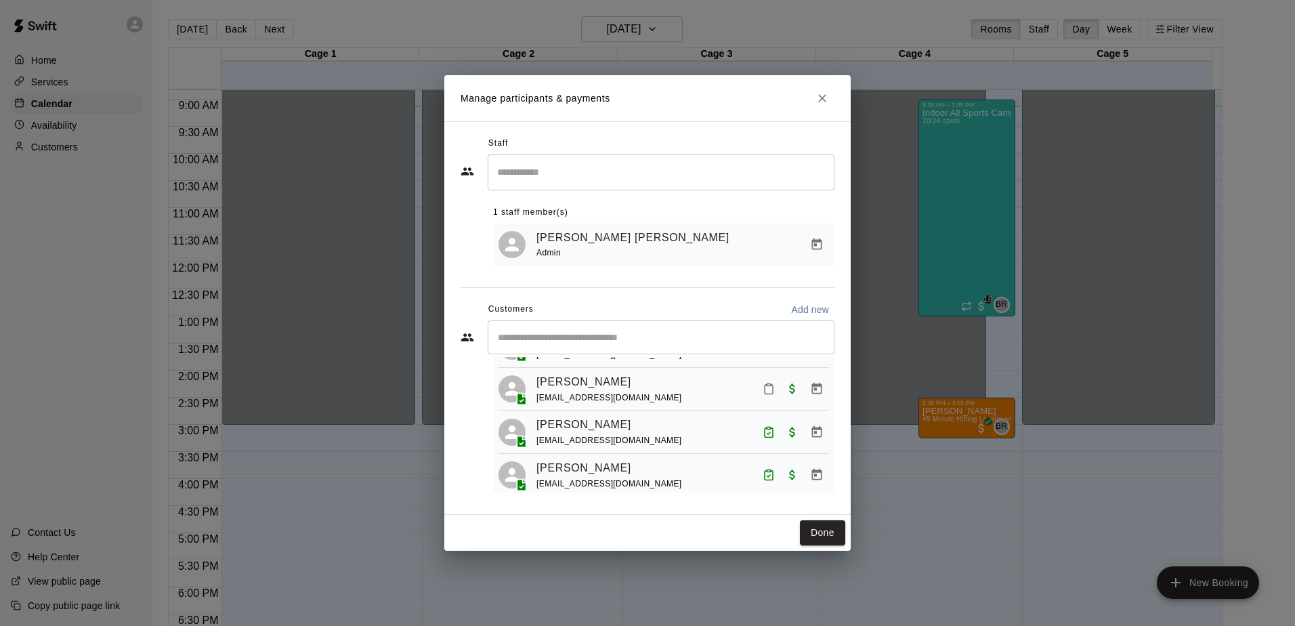
scroll to position [203, 0]
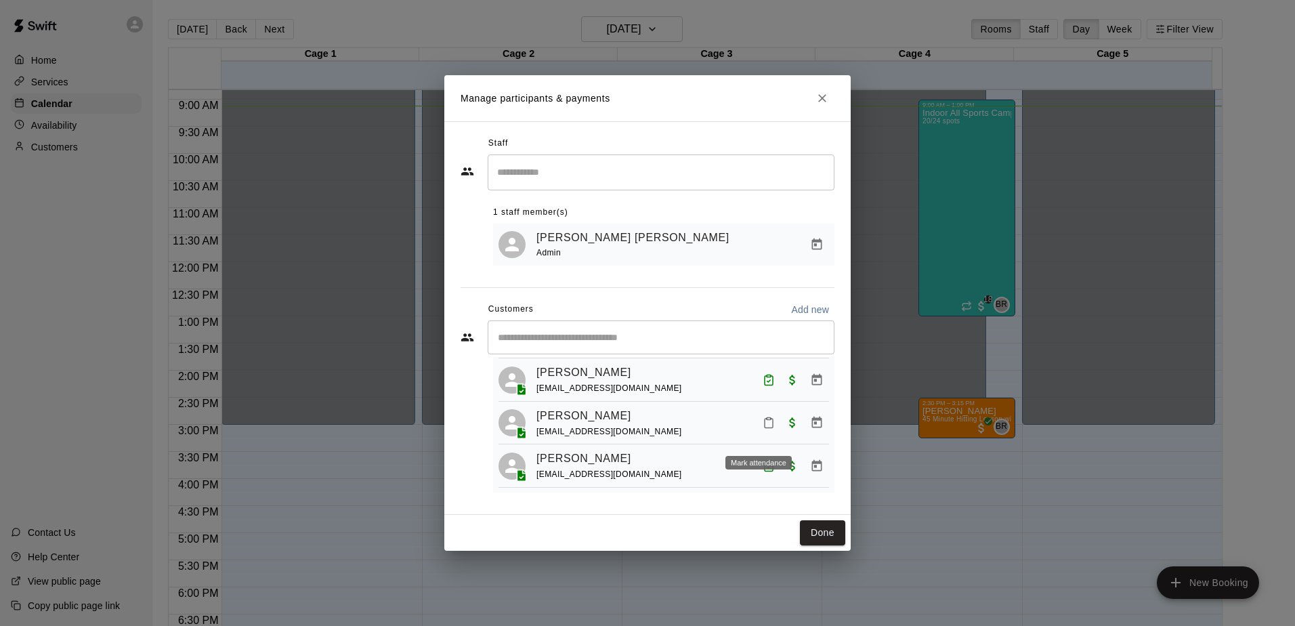
click at [761, 428] on button "Mark attendance" at bounding box center [768, 422] width 23 height 23
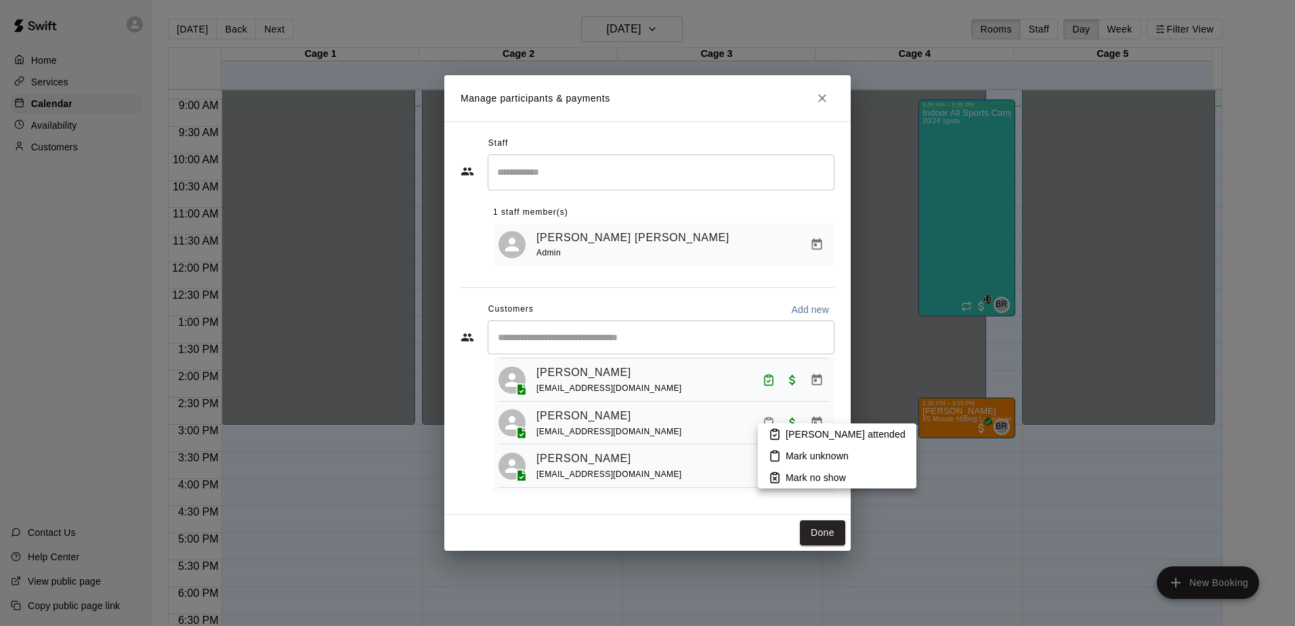
click at [773, 431] on icon at bounding box center [775, 434] width 12 height 12
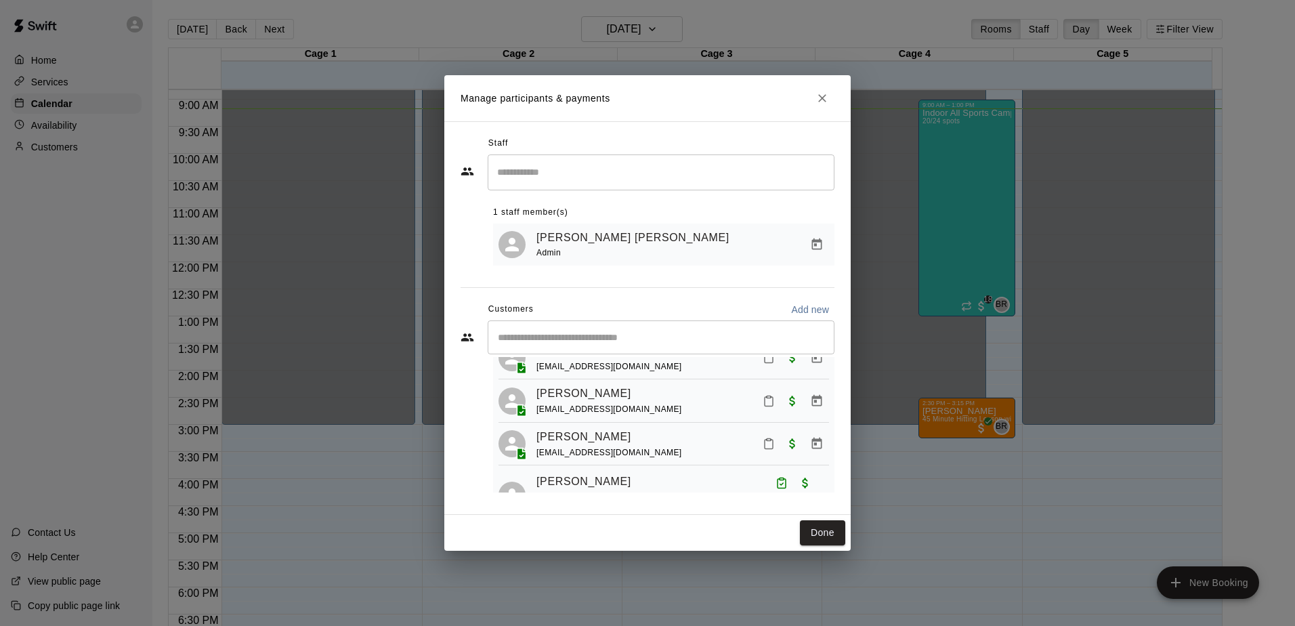
scroll to position [668, 0]
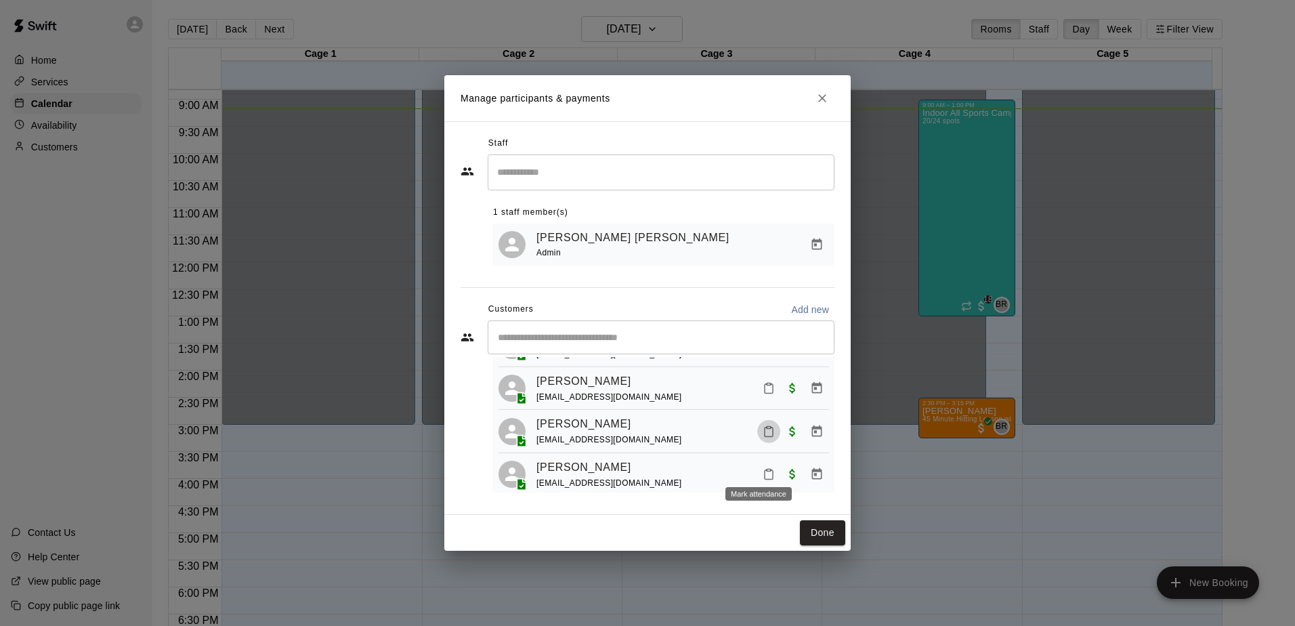
click at [765, 437] on icon "Mark attendance" at bounding box center [769, 431] width 8 height 9
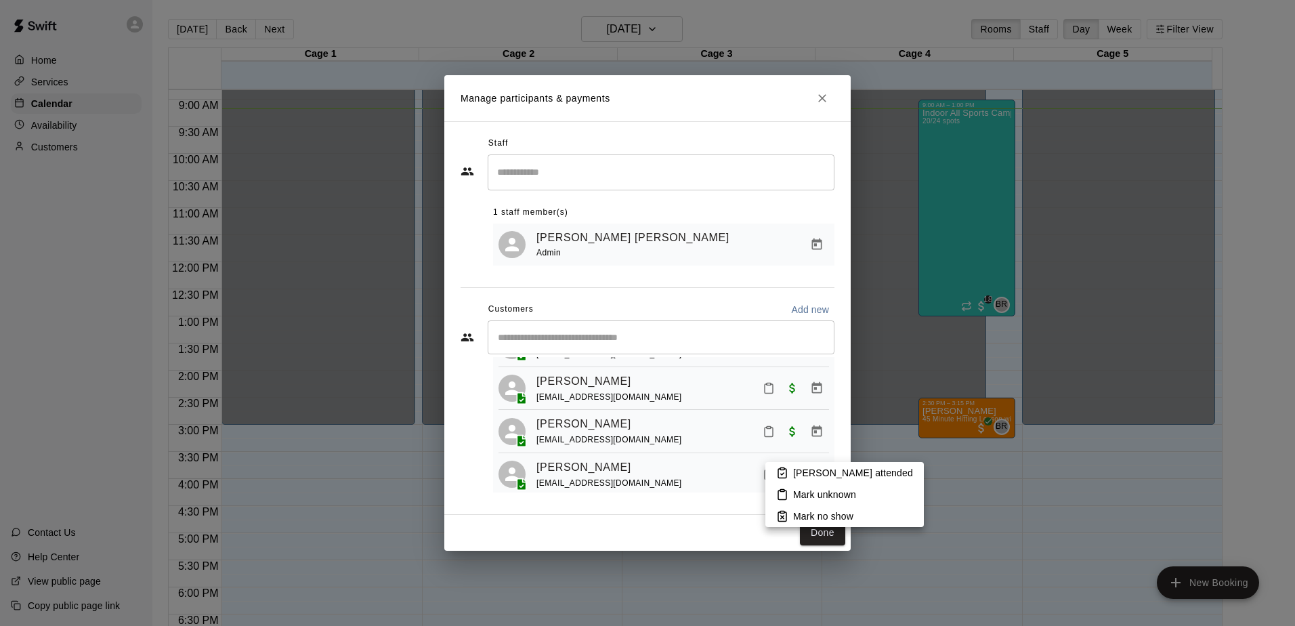
click at [783, 468] on rect at bounding box center [782, 469] width 4 height 2
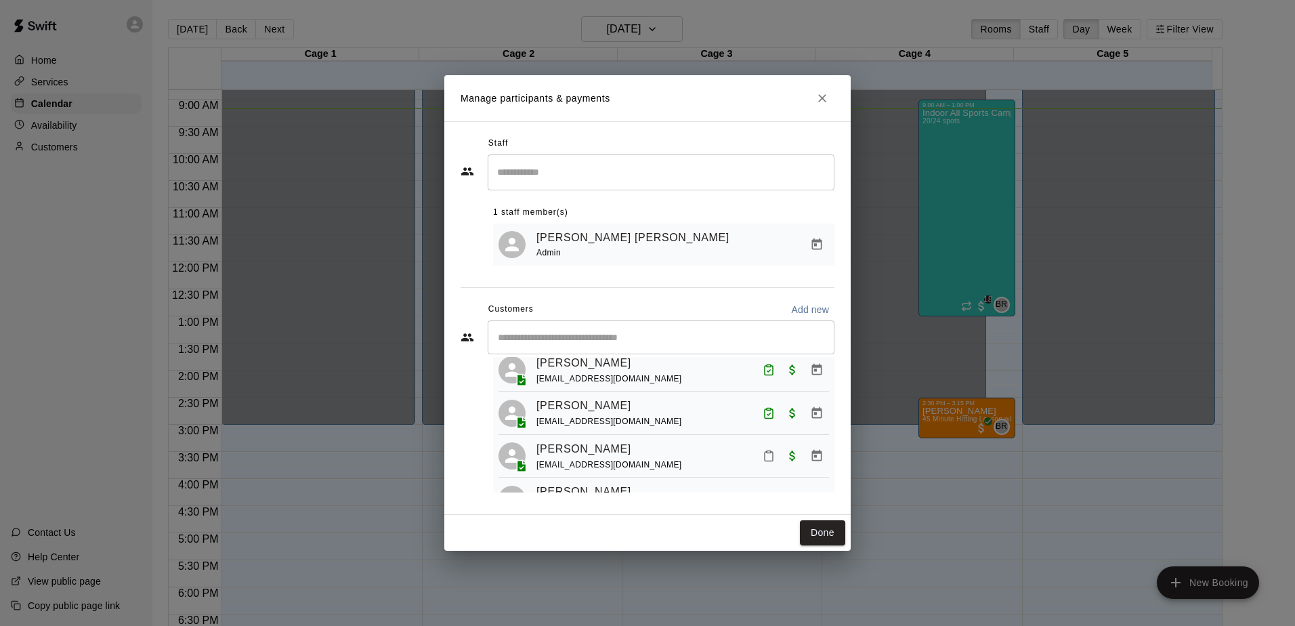
scroll to position [532, 0]
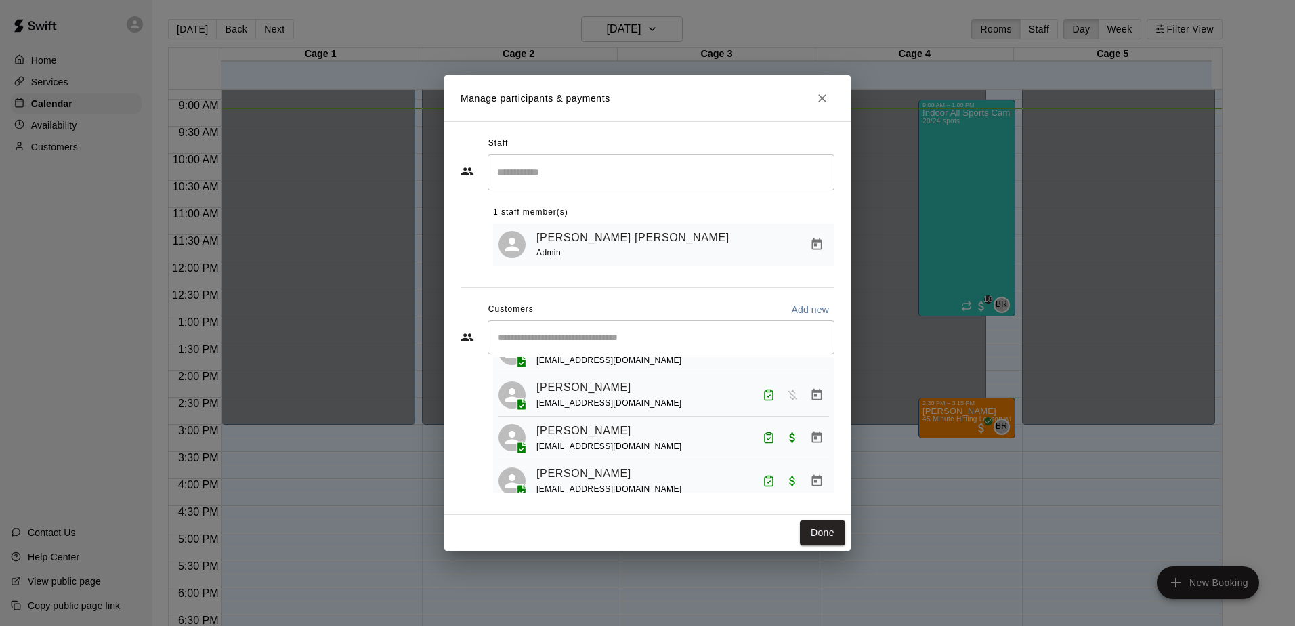
click at [767, 349] on rect "Mark attendance" at bounding box center [769, 348] width 4 height 2
click at [782, 383] on icon at bounding box center [784, 382] width 12 height 12
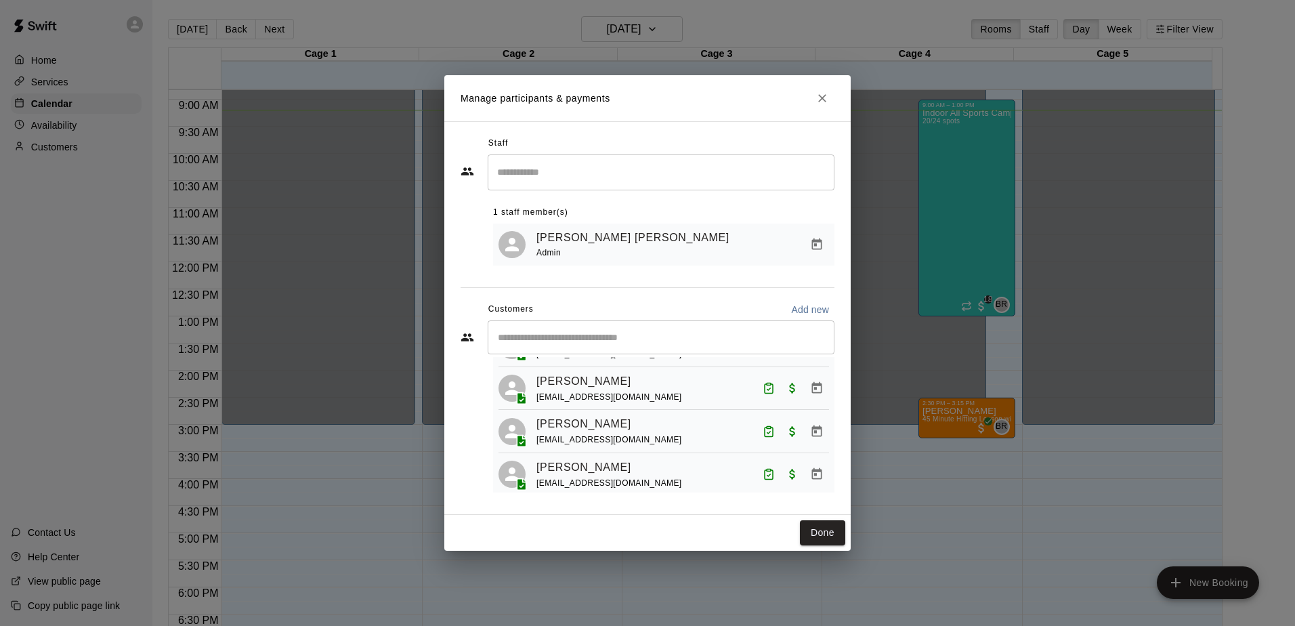
scroll to position [261, 0]
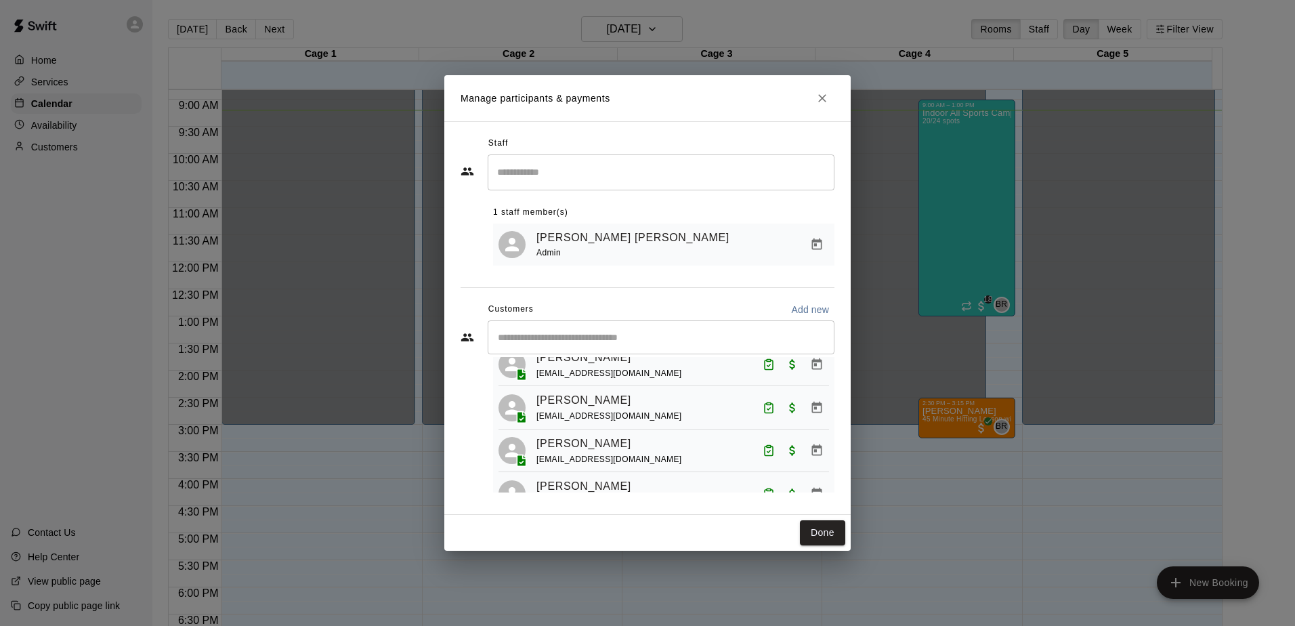
click at [666, 326] on div "​" at bounding box center [661, 337] width 347 height 34
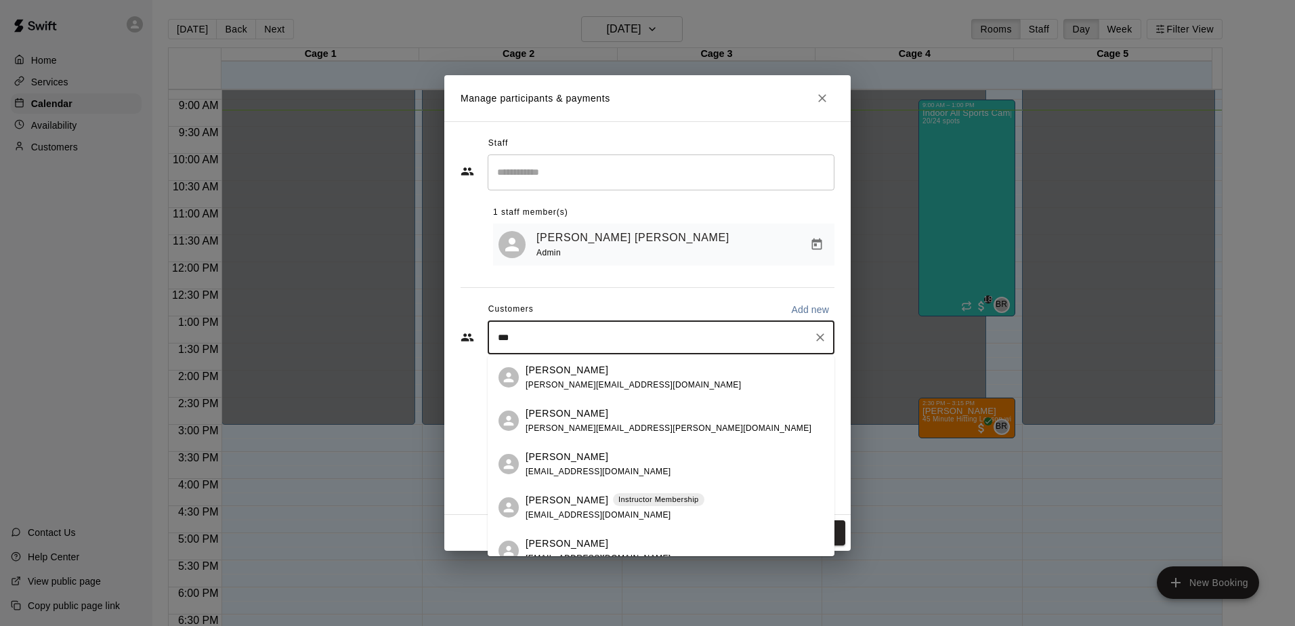
type input "****"
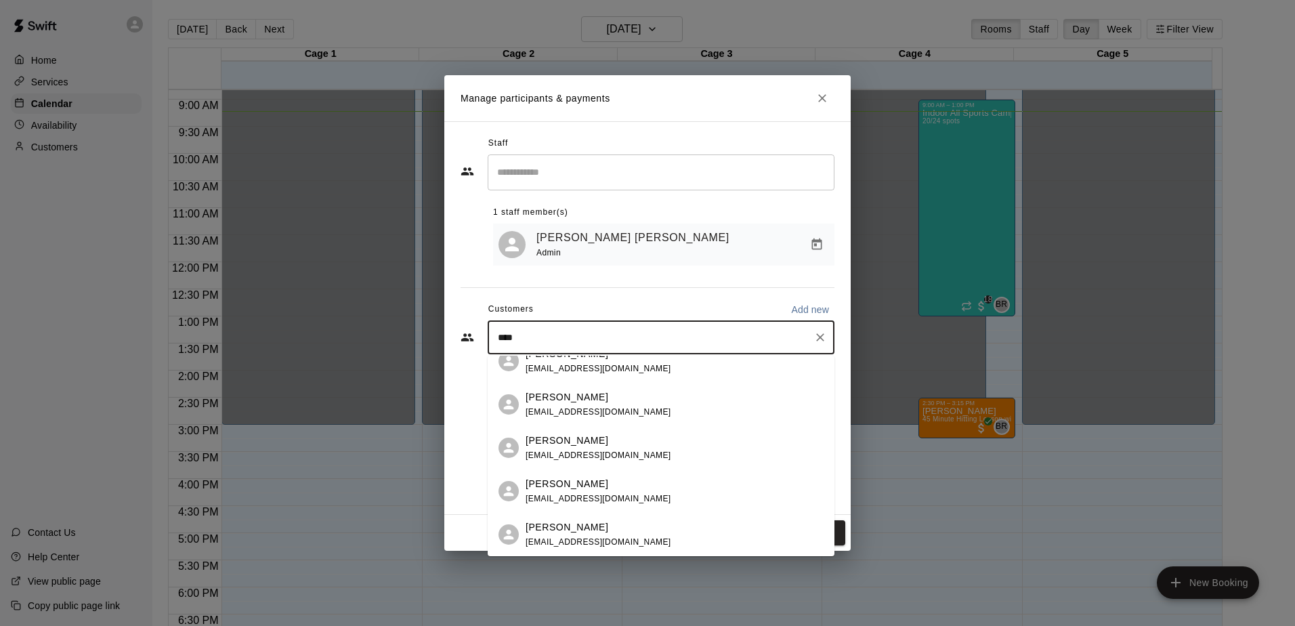
click at [683, 517] on div "[PERSON_NAME] [PERSON_NAME][EMAIL_ADDRESS][DOMAIN_NAME]" at bounding box center [661, 534] width 347 height 43
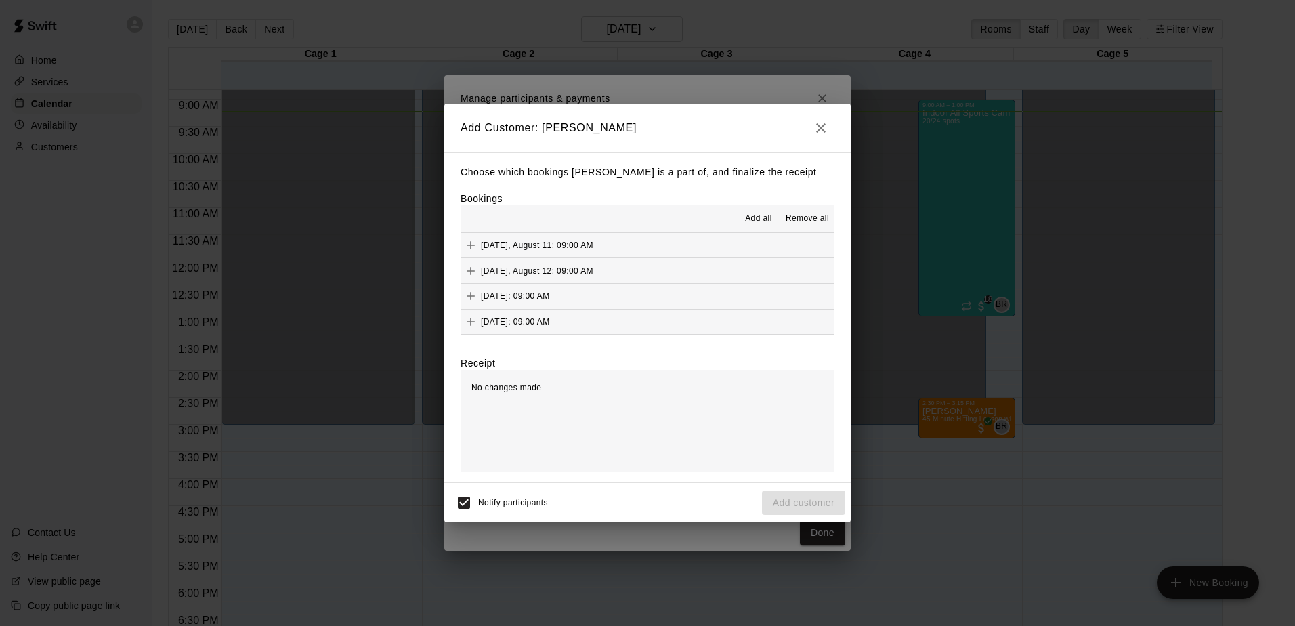
scroll to position [26, 0]
click at [469, 318] on icon "Add" at bounding box center [471, 322] width 14 height 14
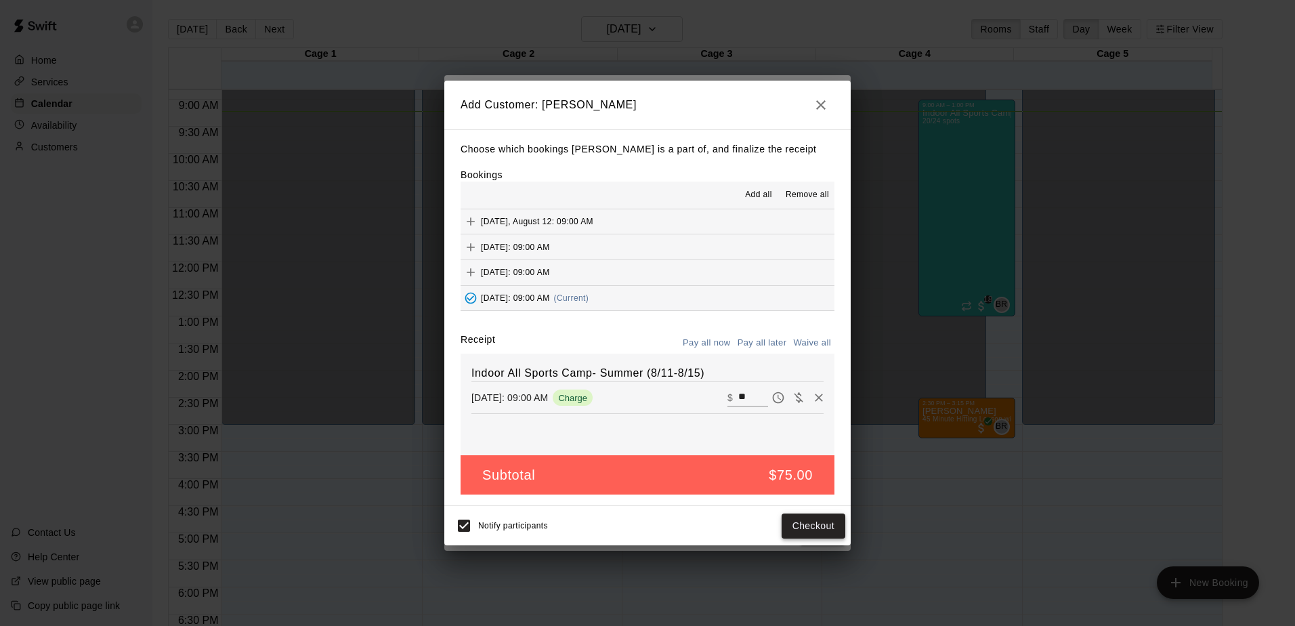
click at [807, 528] on button "Checkout" at bounding box center [814, 525] width 64 height 25
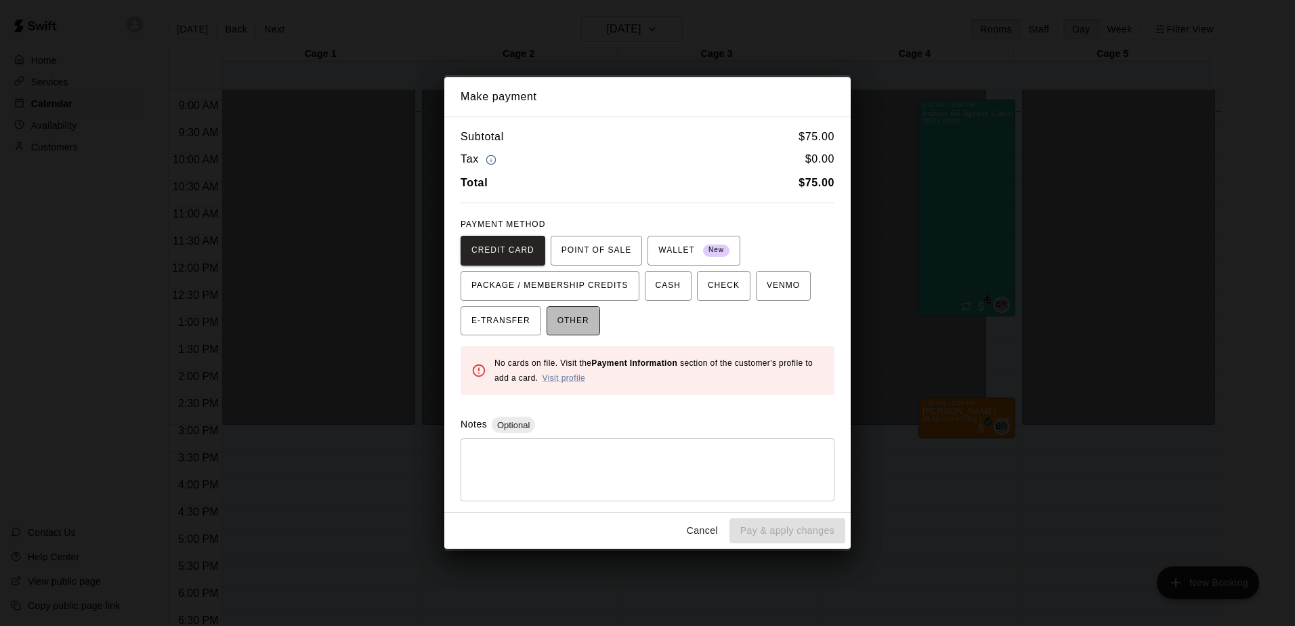
click at [564, 322] on span "OTHER" at bounding box center [573, 321] width 32 height 22
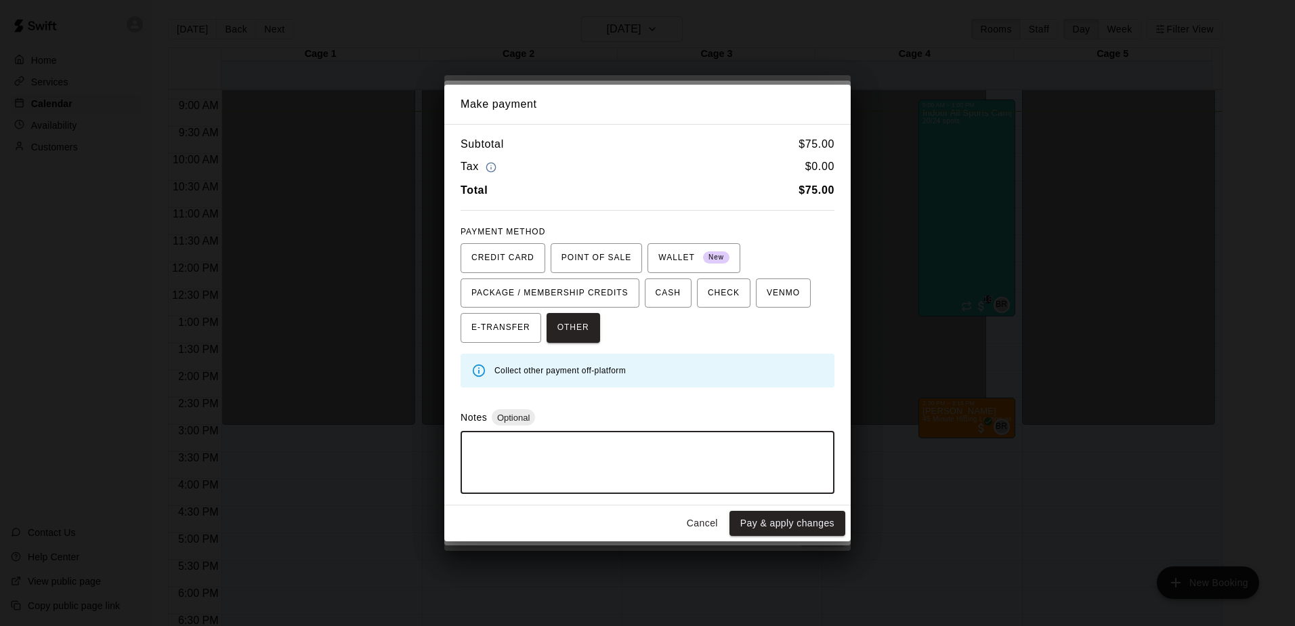
click at [524, 446] on textarea at bounding box center [647, 462] width 355 height 41
type textarea "**********"
click at [763, 528] on button "Pay & apply changes" at bounding box center [787, 523] width 116 height 25
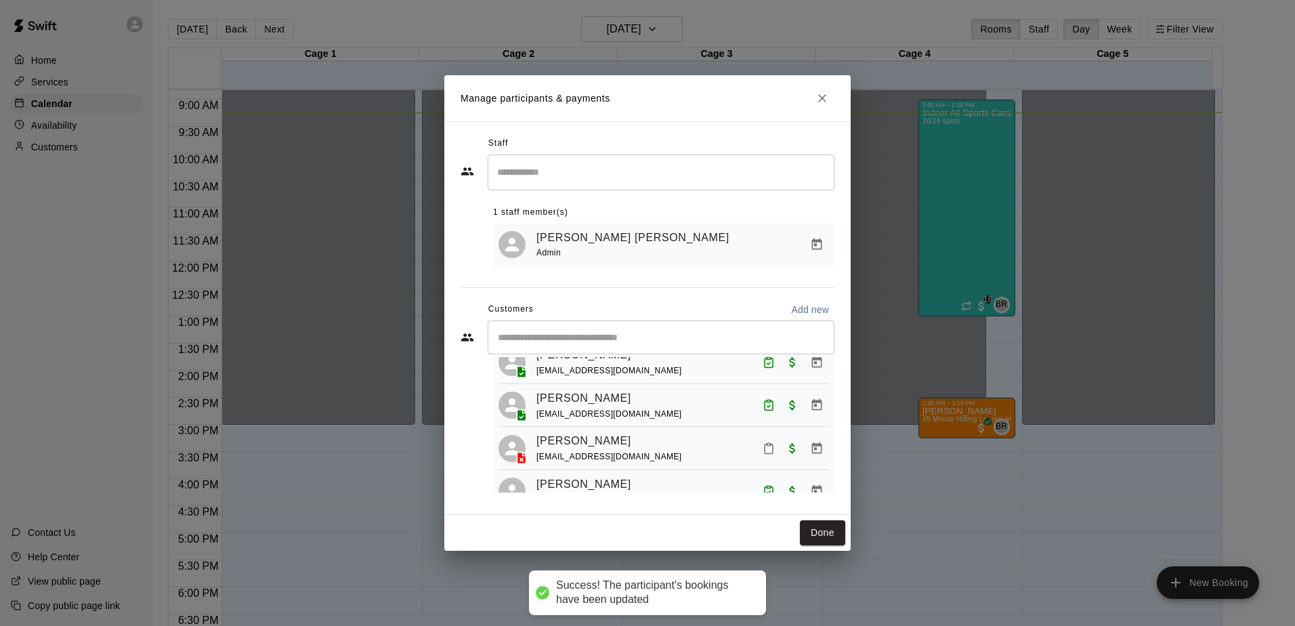
scroll to position [329, 0]
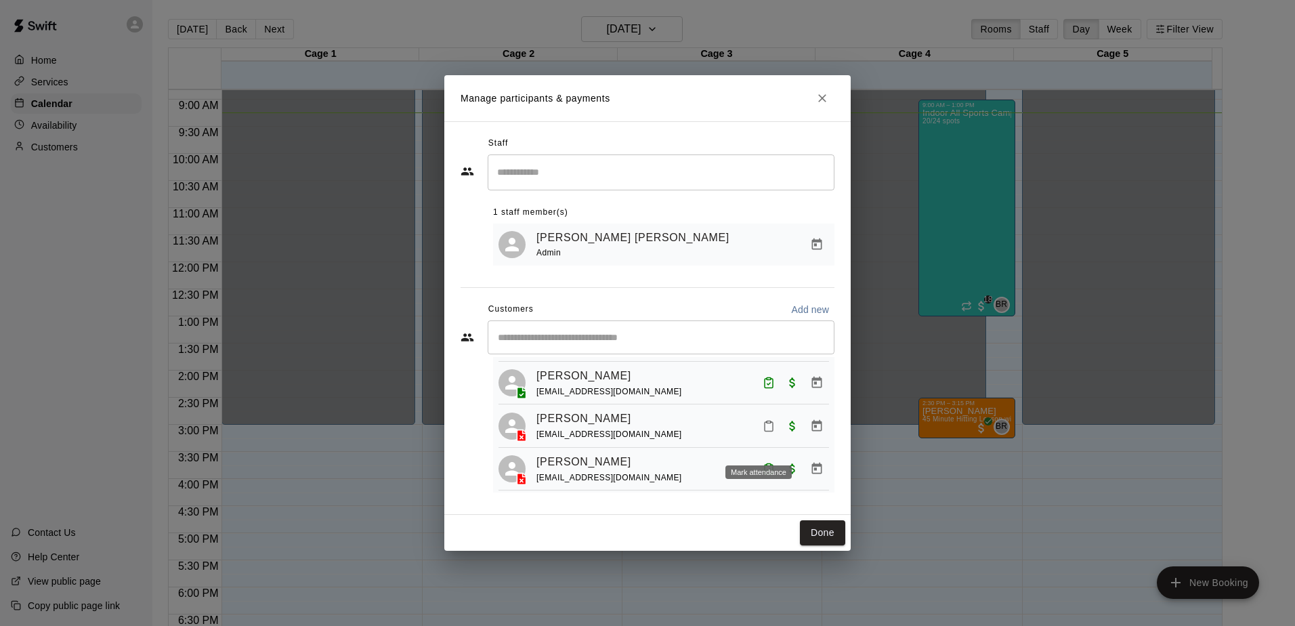
click at [763, 432] on icon "Mark attendance" at bounding box center [769, 426] width 12 height 12
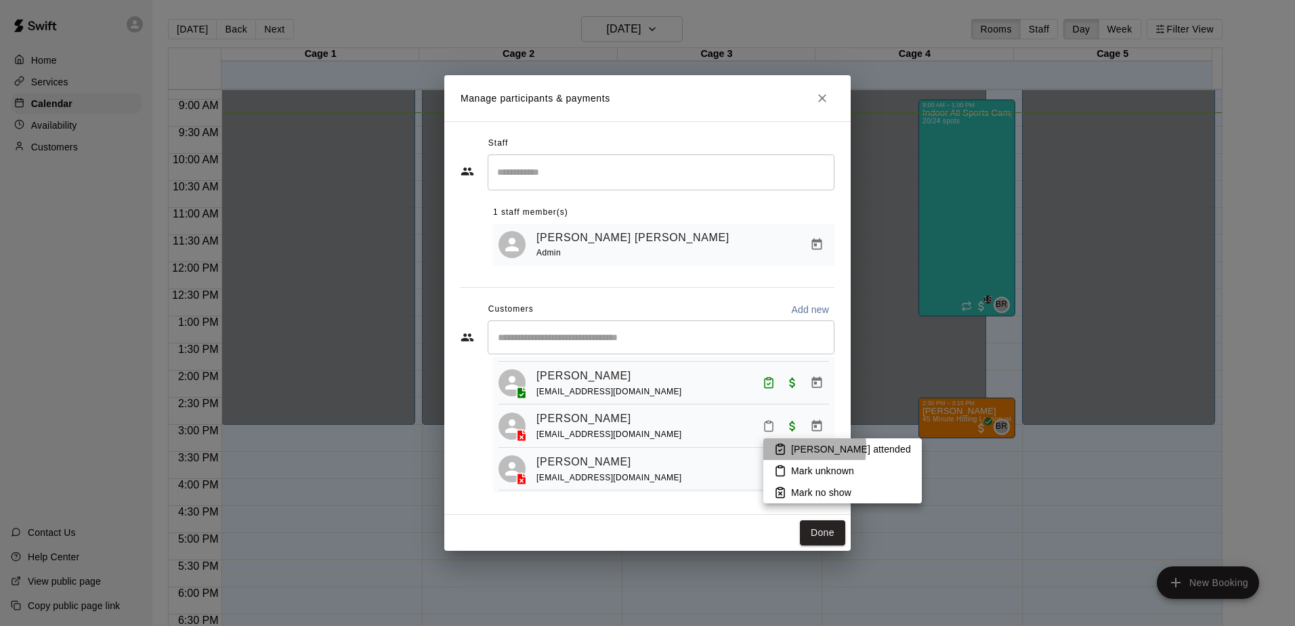
click at [777, 448] on icon at bounding box center [780, 449] width 12 height 12
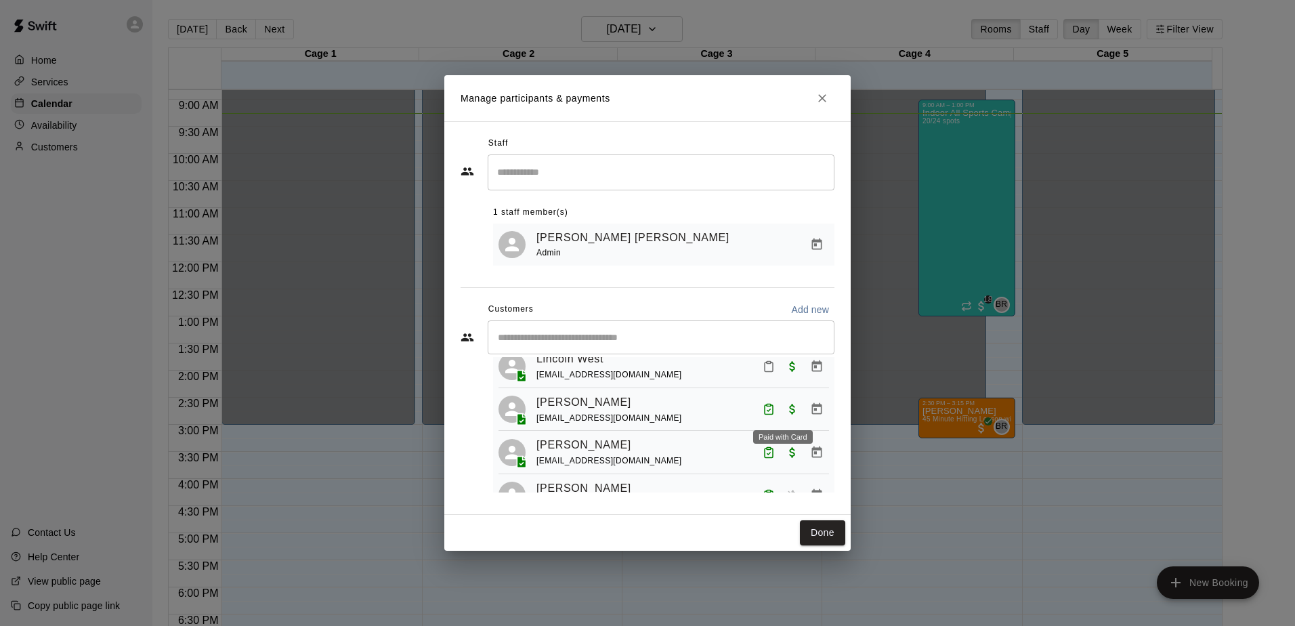
scroll to position [442, 0]
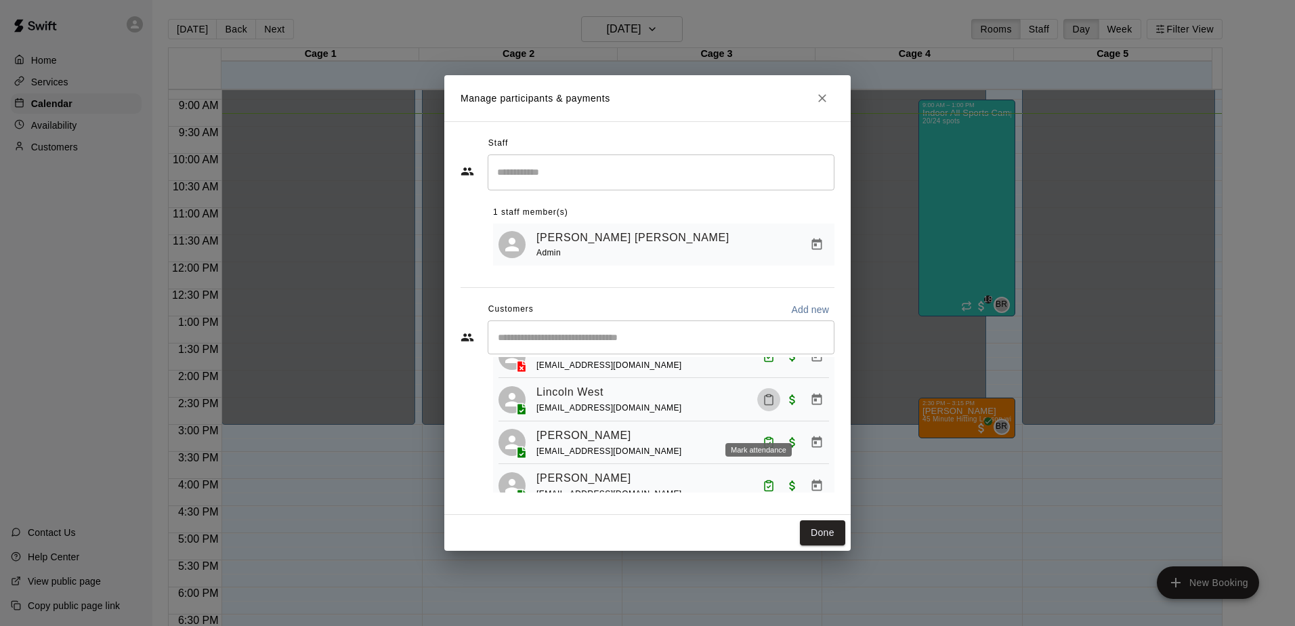
click at [763, 406] on icon "Mark attendance" at bounding box center [769, 400] width 12 height 12
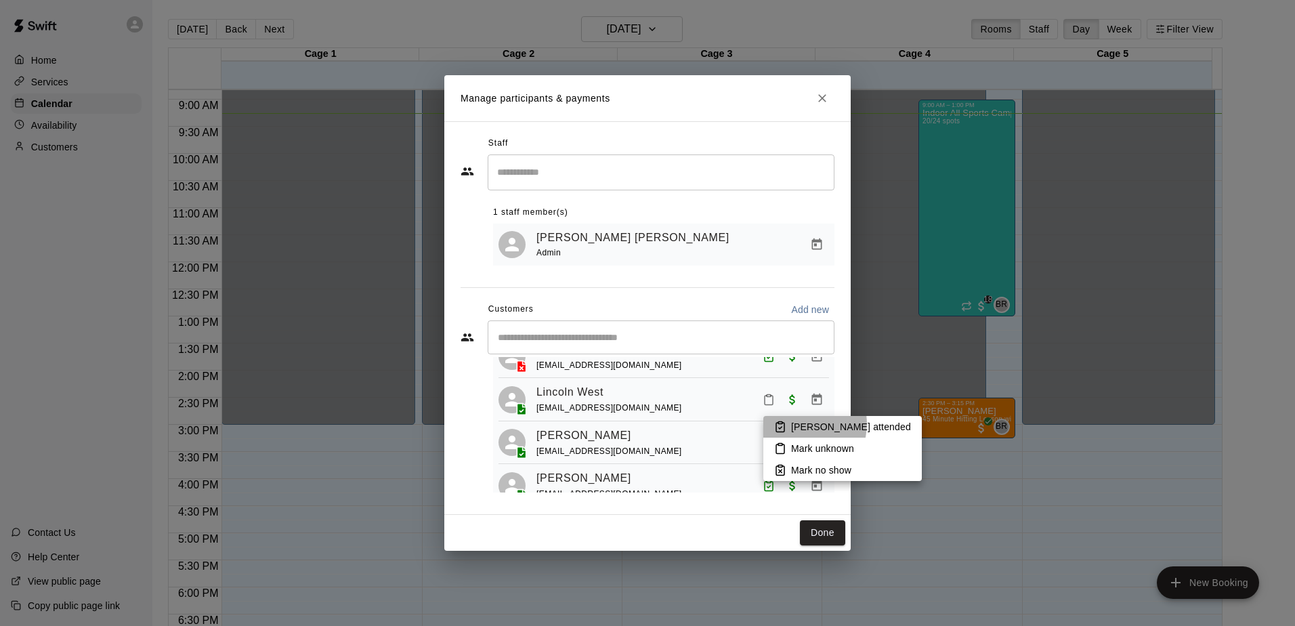
click at [803, 424] on p "[PERSON_NAME] attended" at bounding box center [851, 427] width 120 height 14
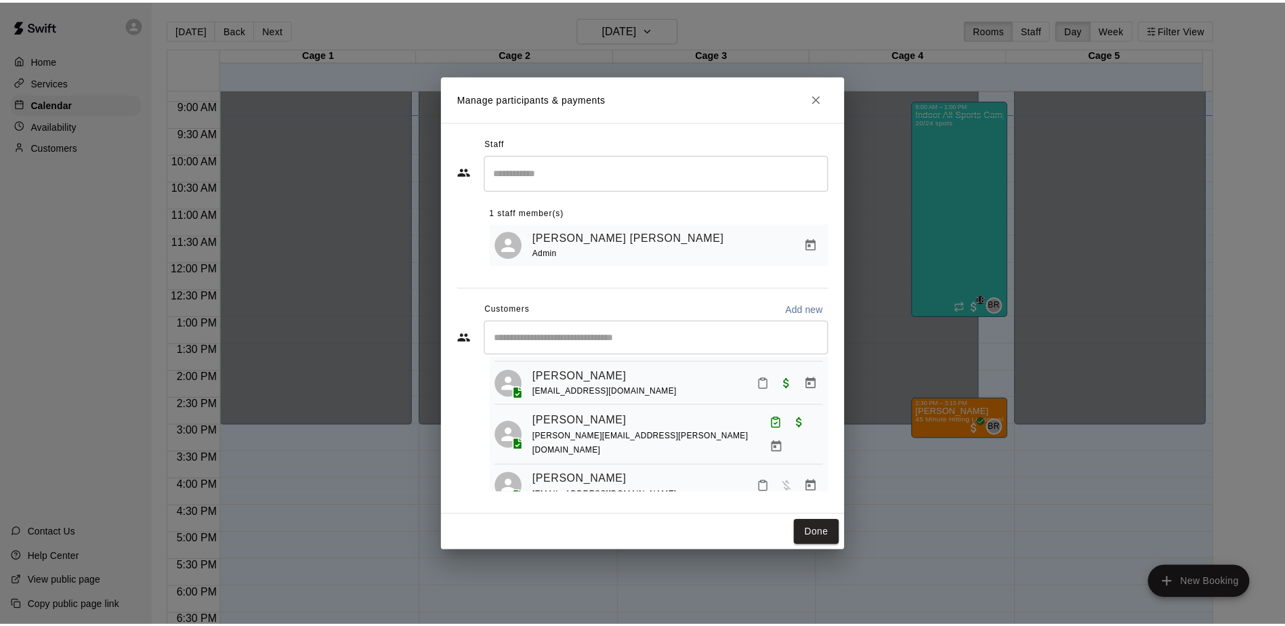
scroll to position [780, 0]
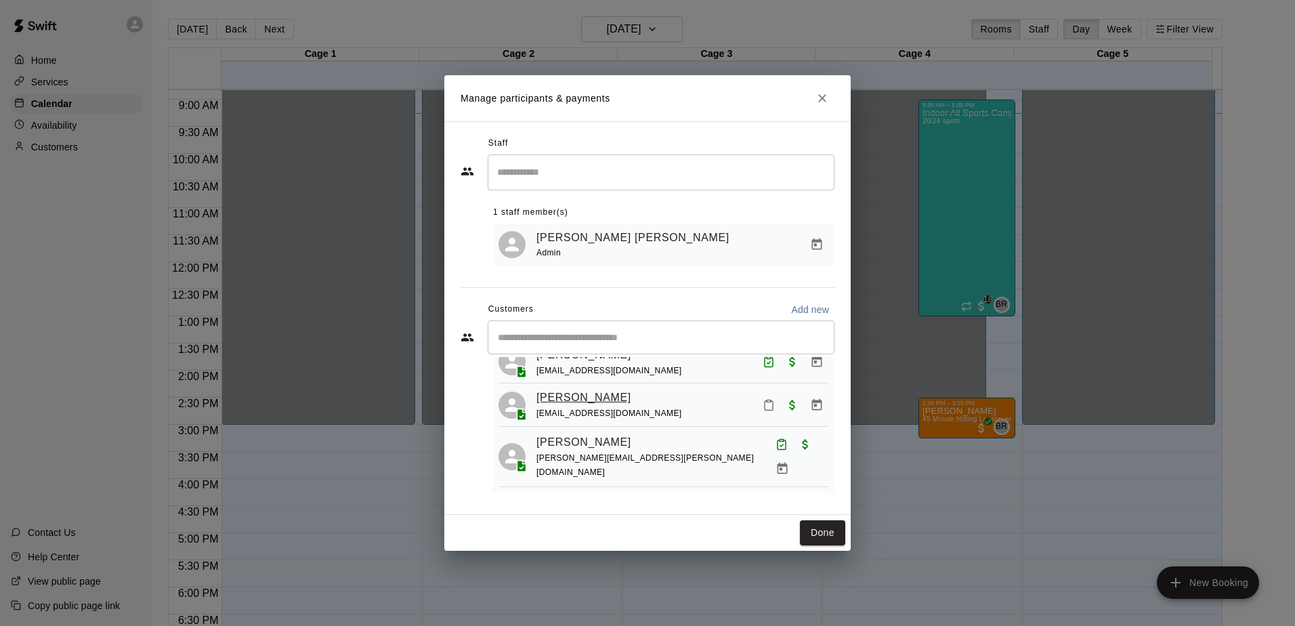
click at [610, 406] on link "[PERSON_NAME]" at bounding box center [583, 398] width 95 height 18
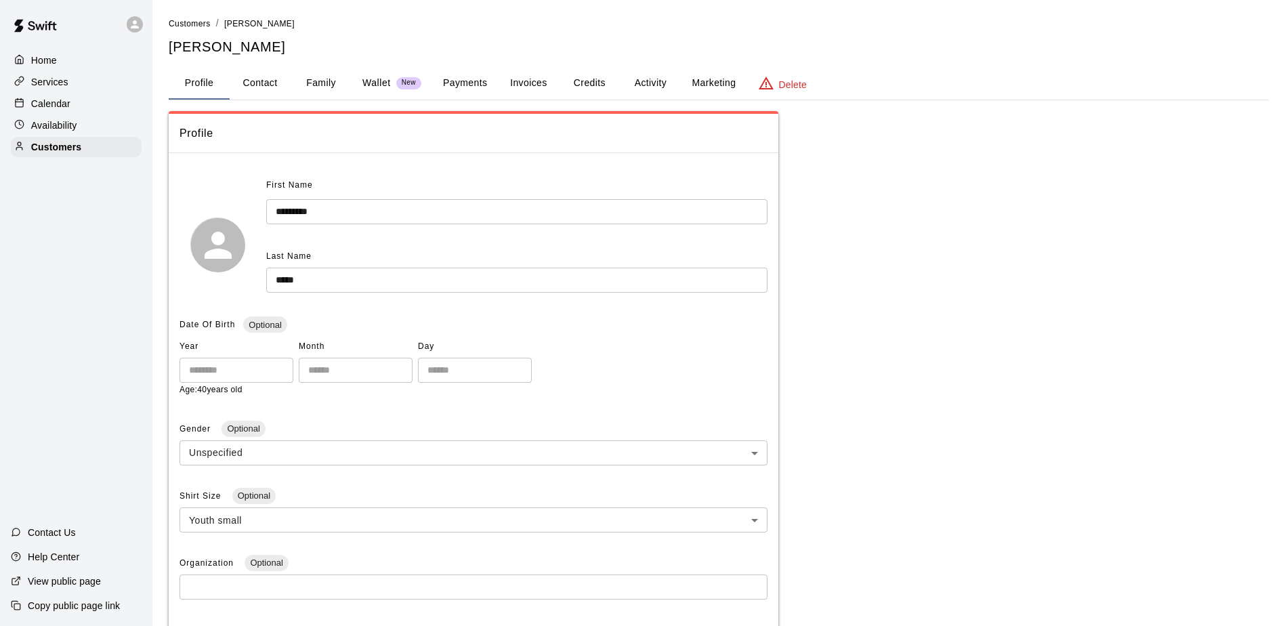
click at [298, 87] on button "Family" at bounding box center [321, 83] width 61 height 33
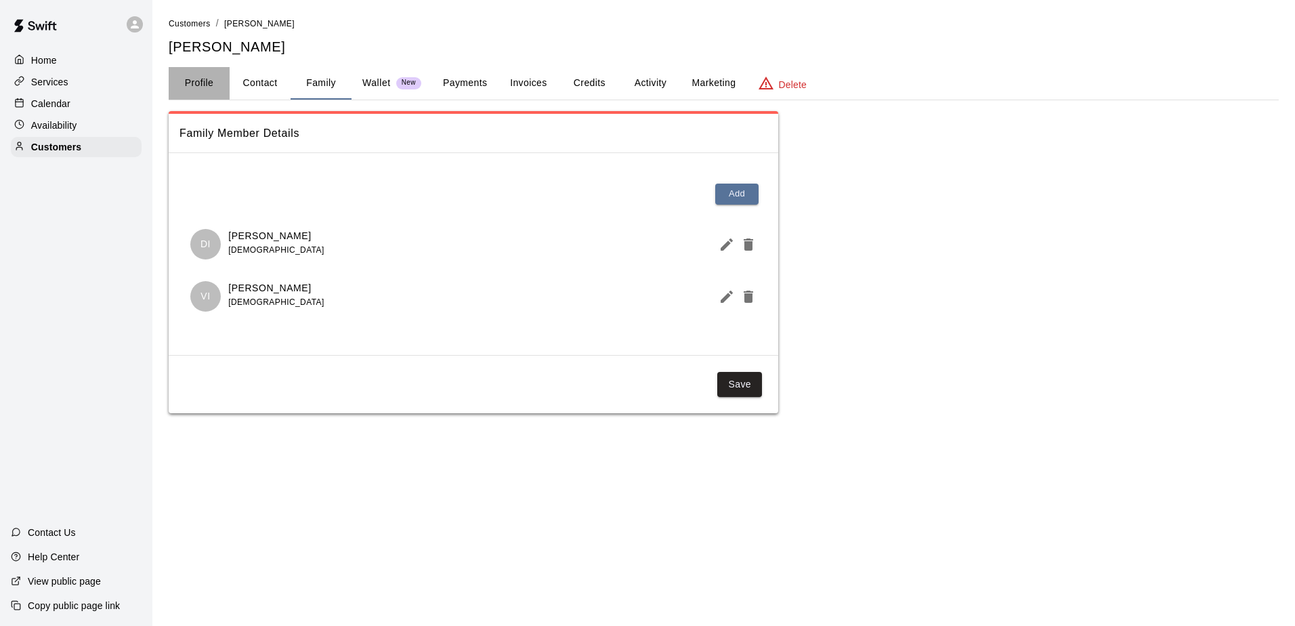
click at [192, 83] on button "Profile" at bounding box center [199, 83] width 61 height 33
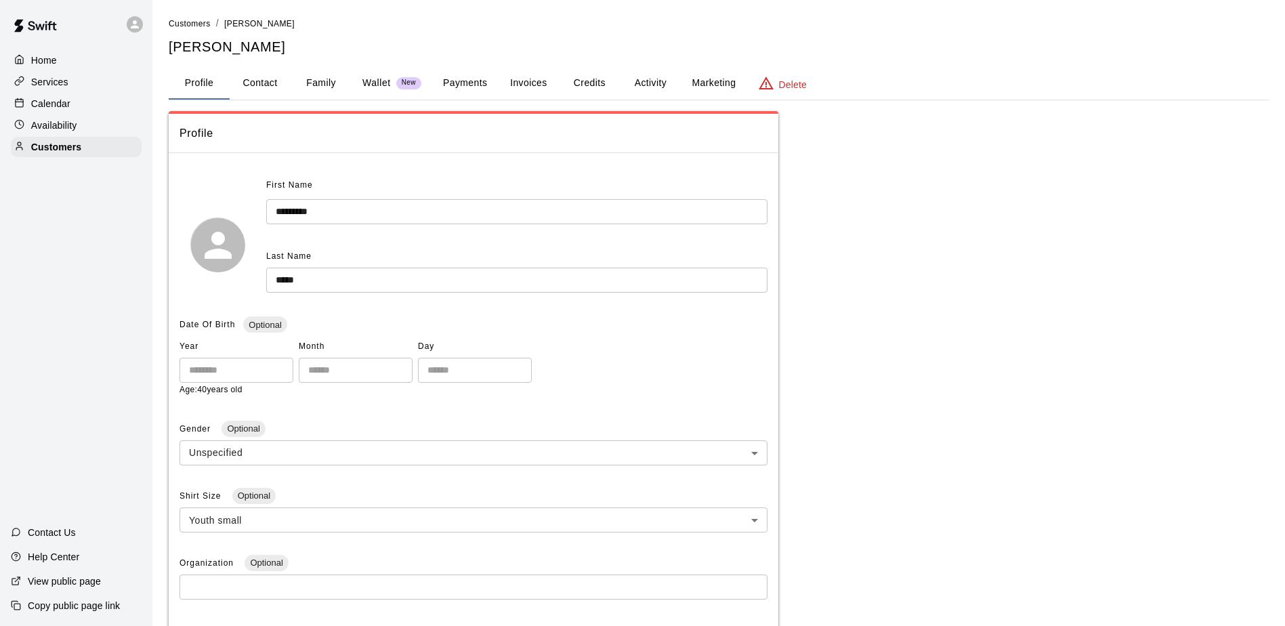
click at [110, 112] on div "Calendar" at bounding box center [76, 103] width 131 height 20
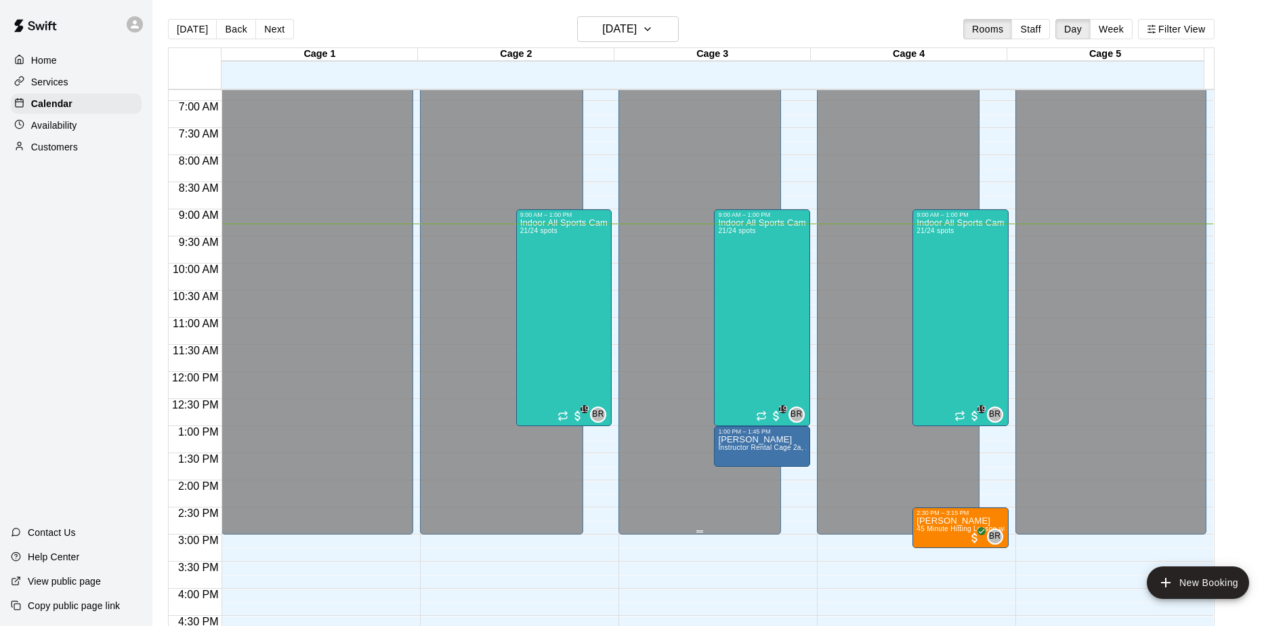
scroll to position [435, 0]
